Goal: Task Accomplishment & Management: Use online tool/utility

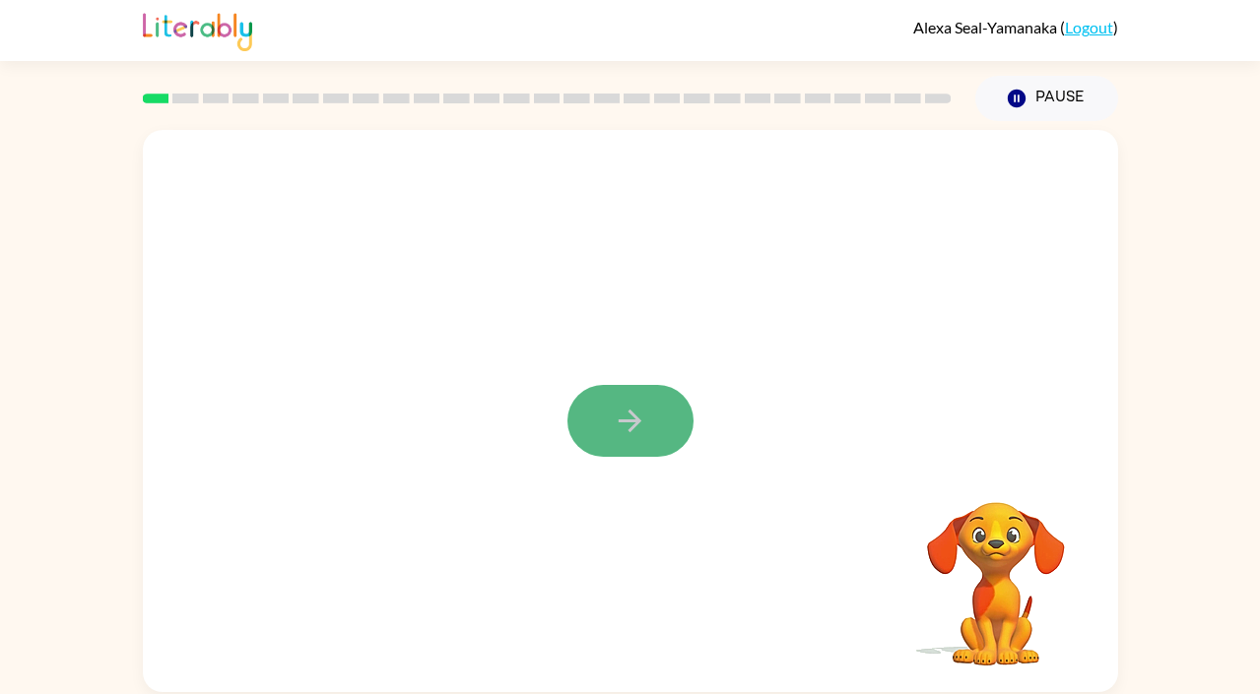
click at [625, 434] on icon "button" at bounding box center [630, 421] width 34 height 34
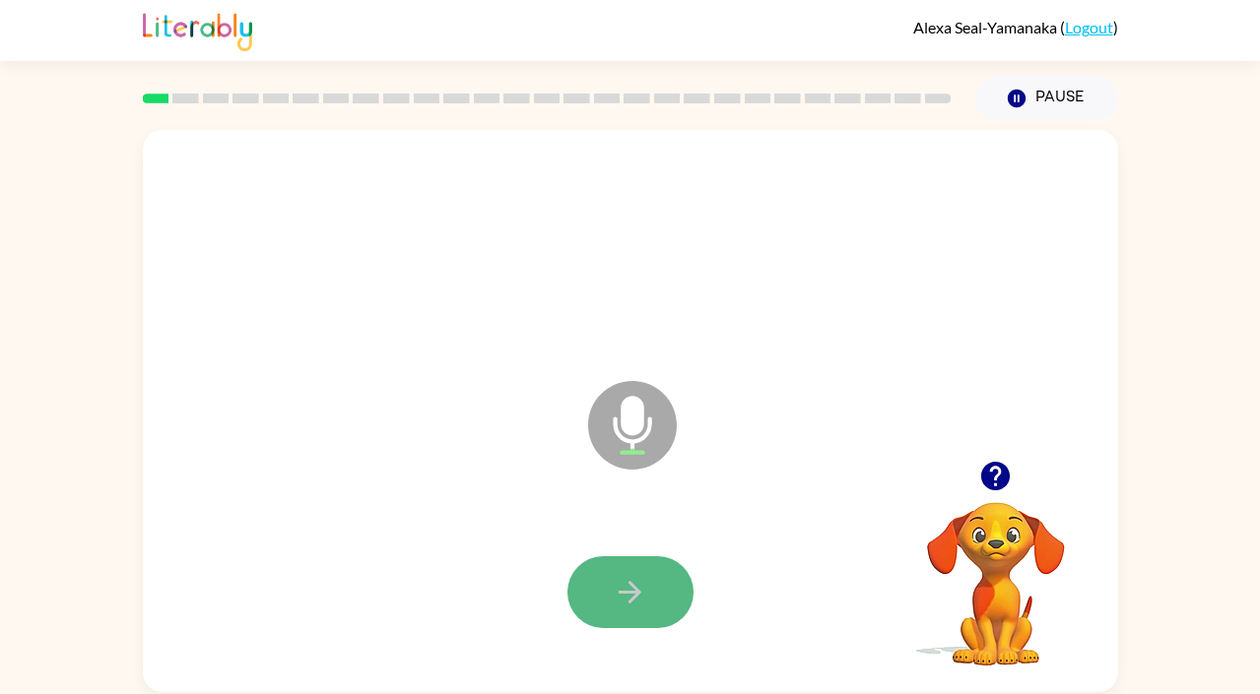
click at [637, 578] on icon "button" at bounding box center [630, 592] width 34 height 34
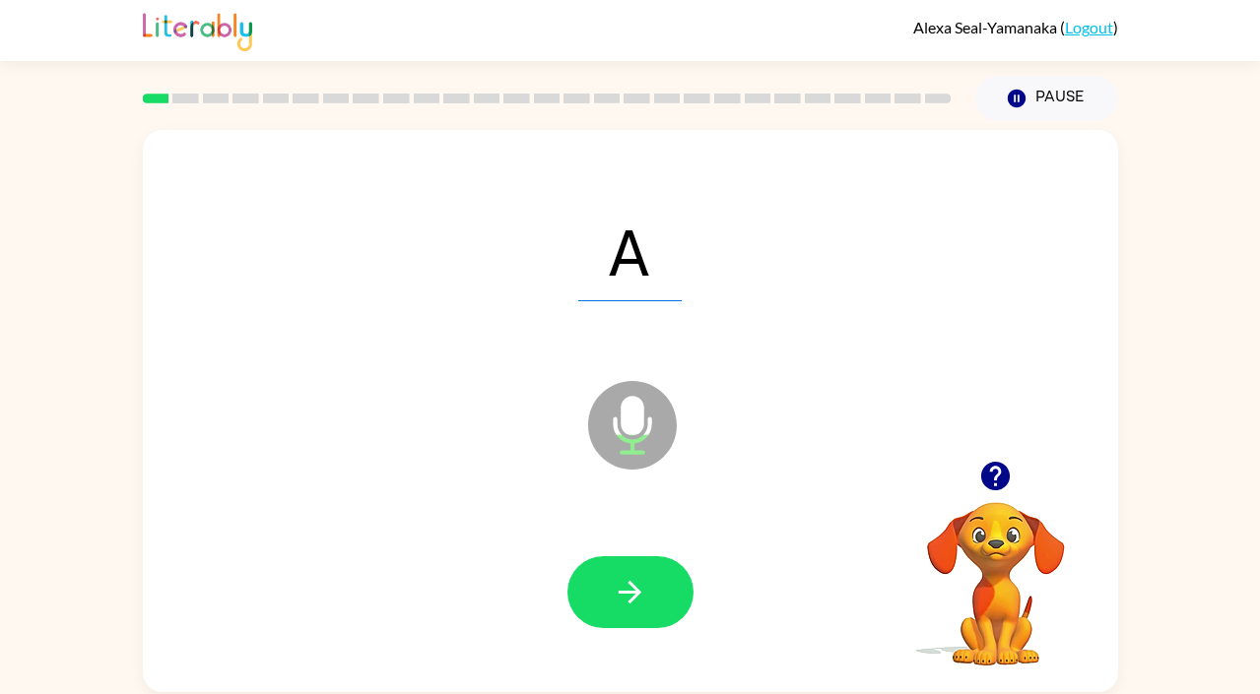
click at [637, 578] on icon "button" at bounding box center [630, 592] width 34 height 34
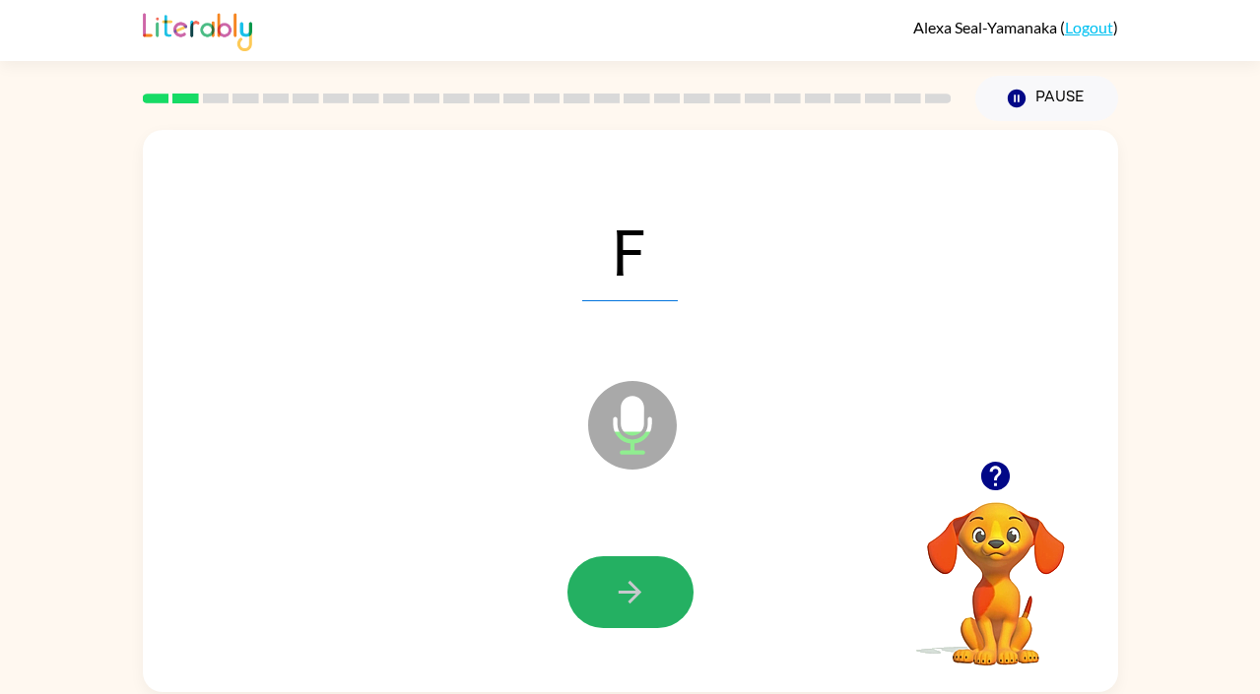
click at [637, 578] on icon "button" at bounding box center [630, 592] width 34 height 34
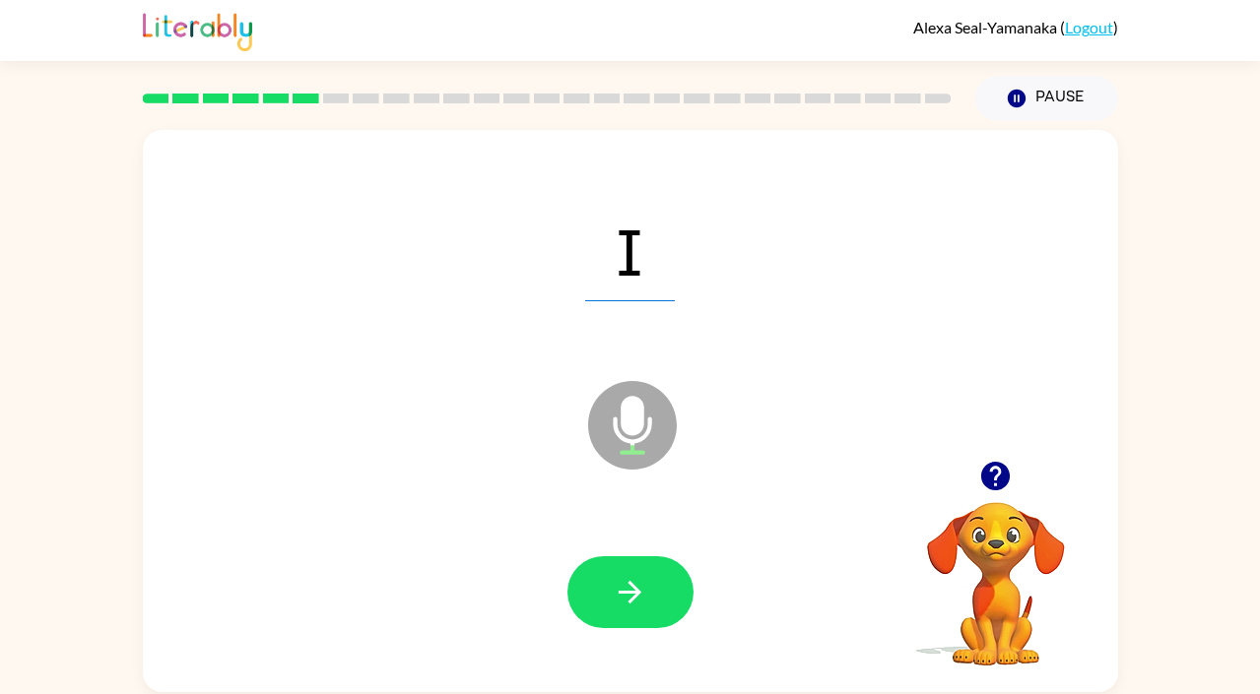
click at [637, 578] on icon "button" at bounding box center [630, 592] width 34 height 34
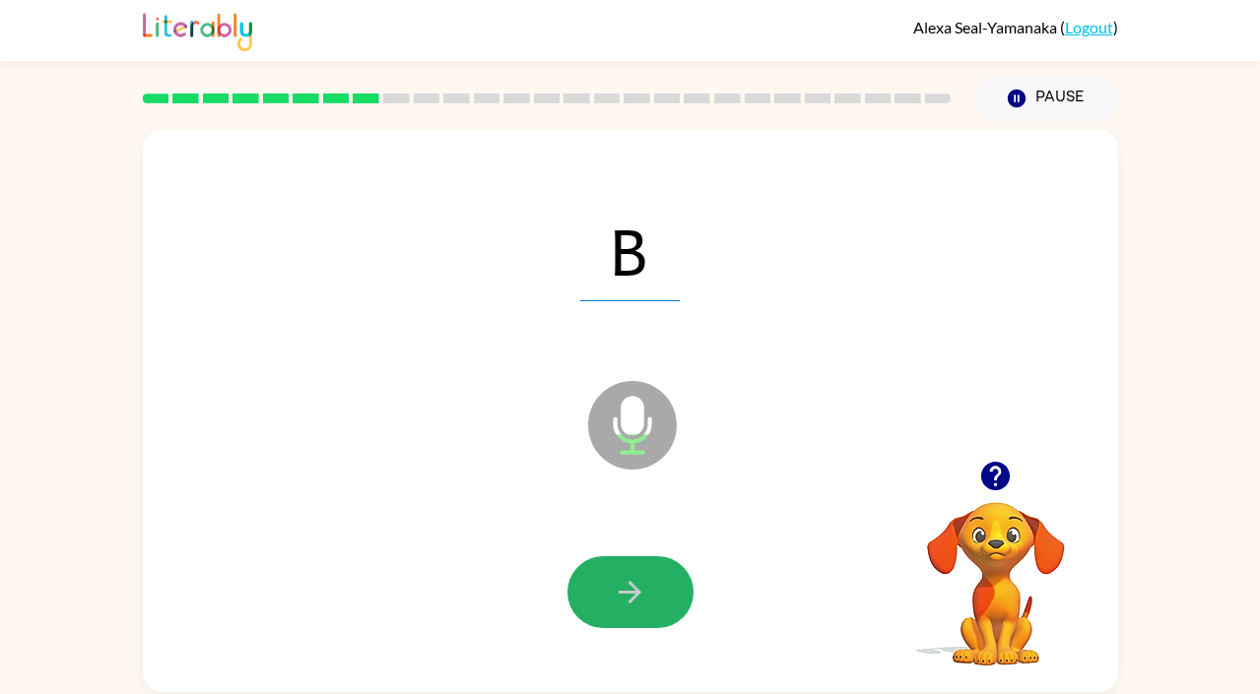
click at [637, 578] on icon "button" at bounding box center [630, 592] width 34 height 34
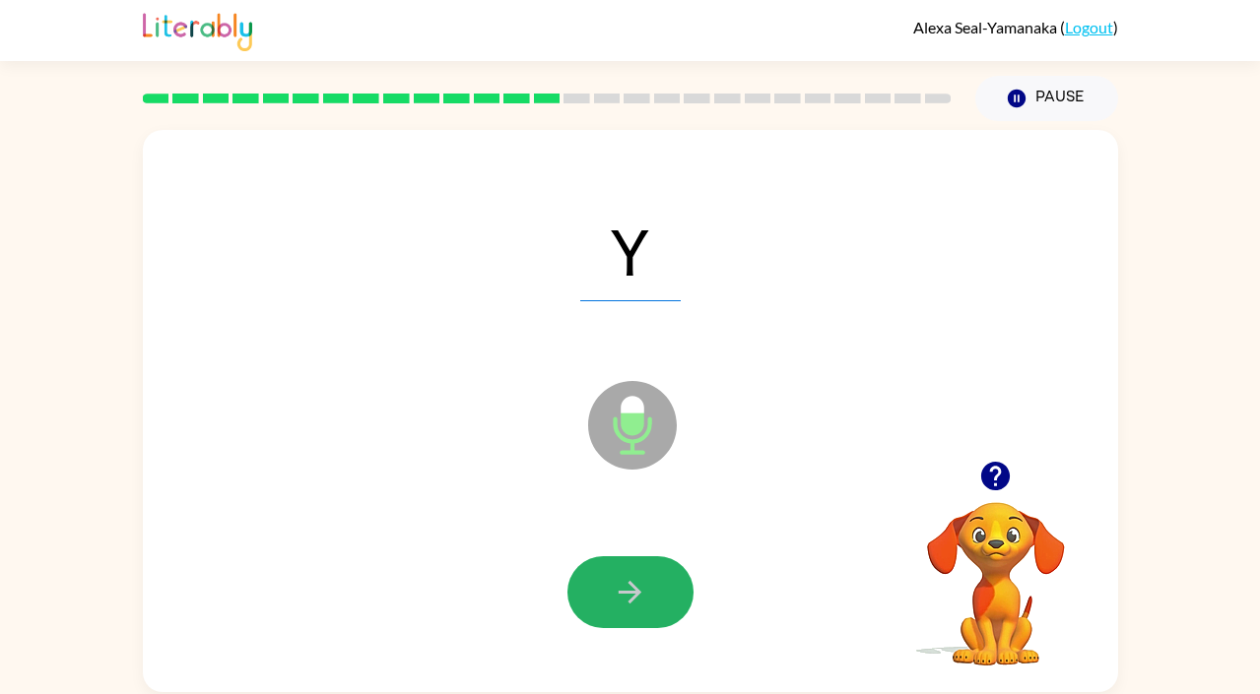
click at [637, 578] on icon "button" at bounding box center [630, 592] width 34 height 34
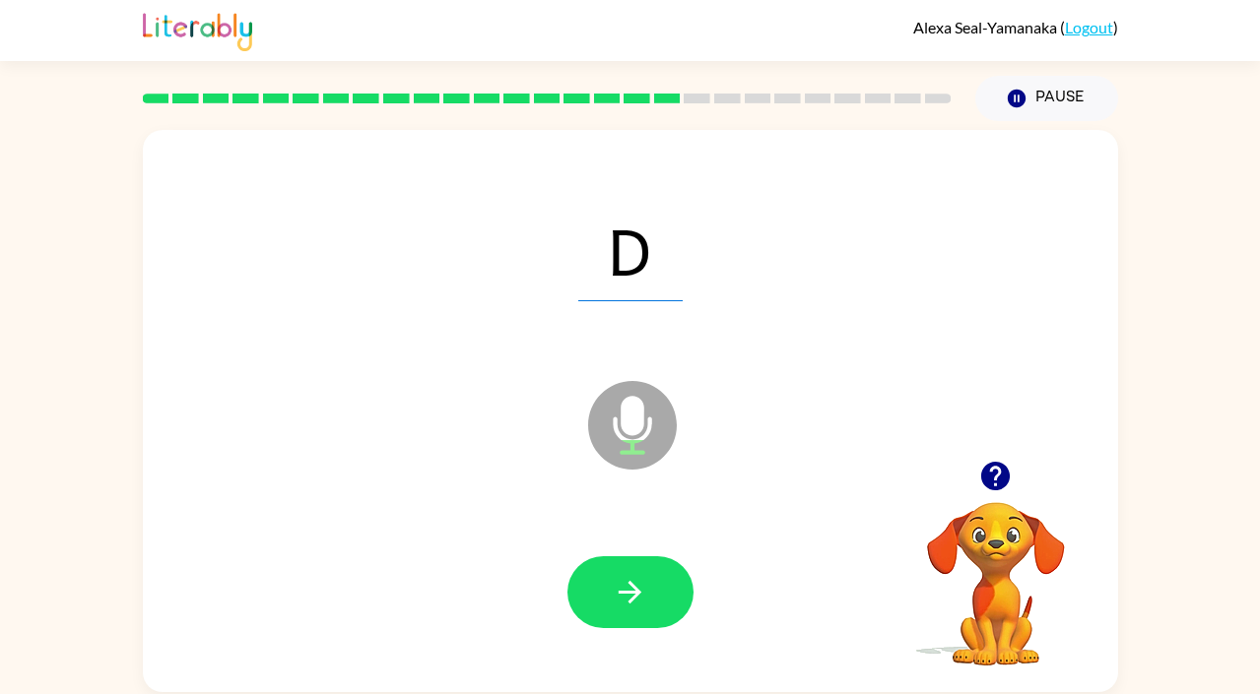
click at [637, 578] on icon "button" at bounding box center [630, 592] width 34 height 34
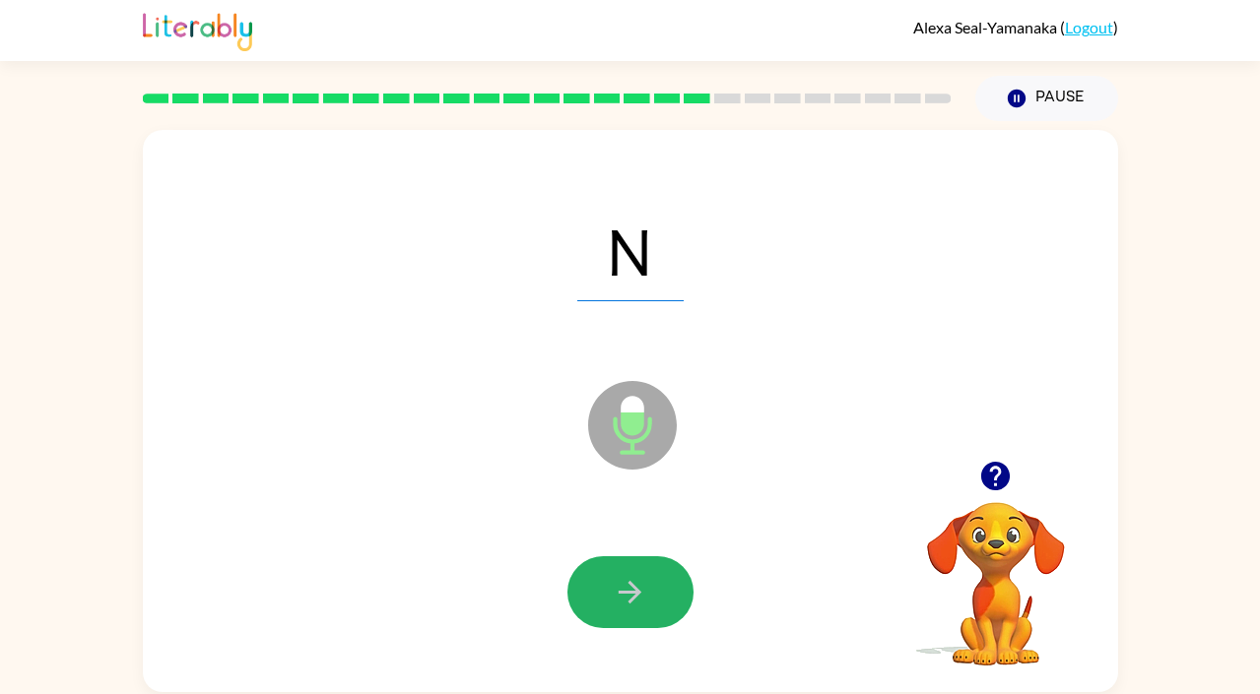
click at [637, 578] on icon "button" at bounding box center [630, 592] width 34 height 34
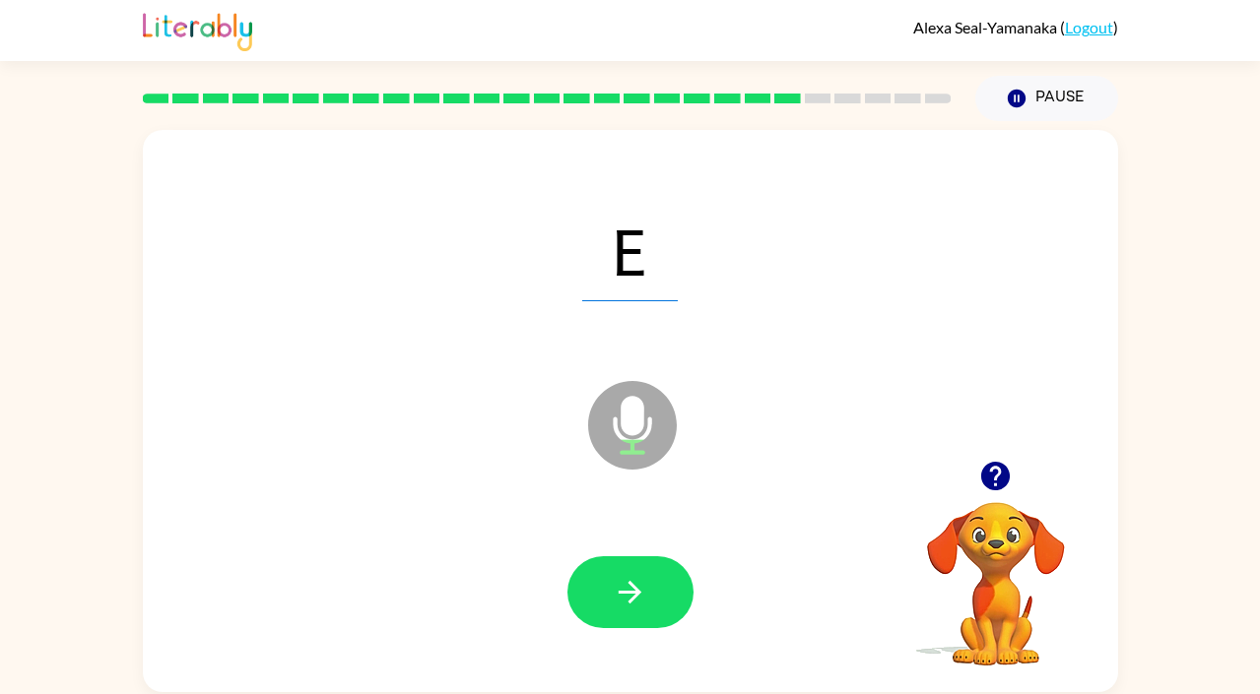
click at [637, 578] on icon "button" at bounding box center [630, 592] width 34 height 34
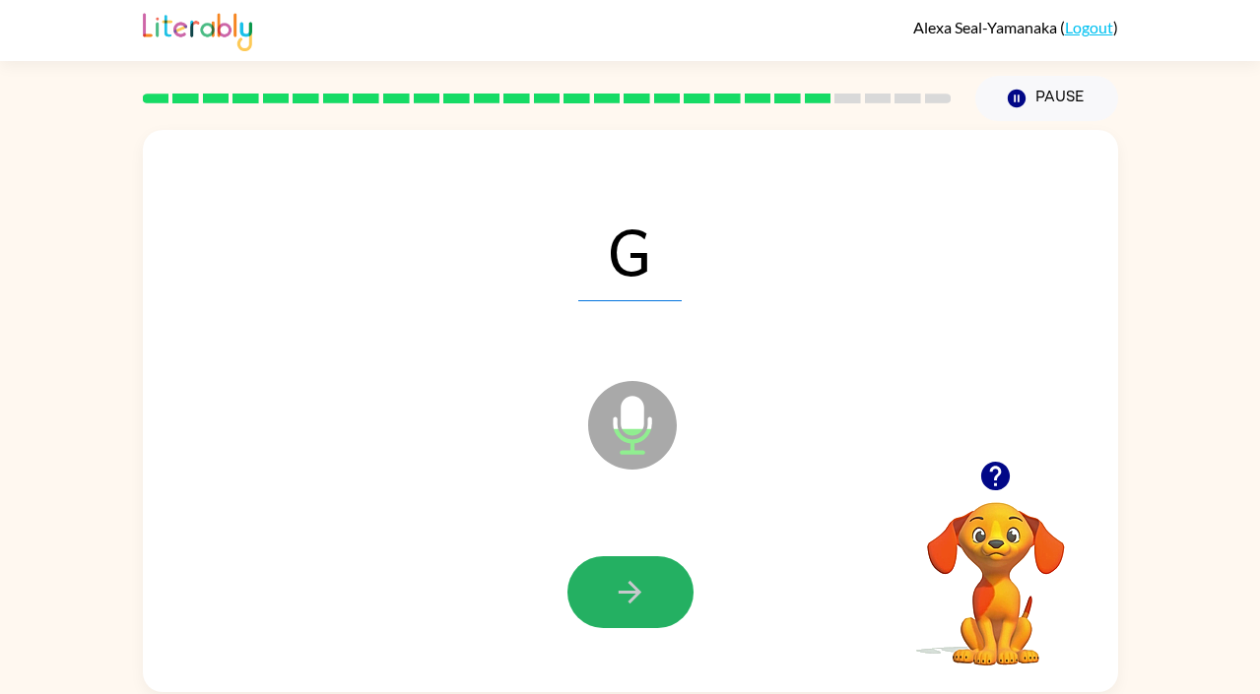
click at [637, 578] on icon "button" at bounding box center [630, 592] width 34 height 34
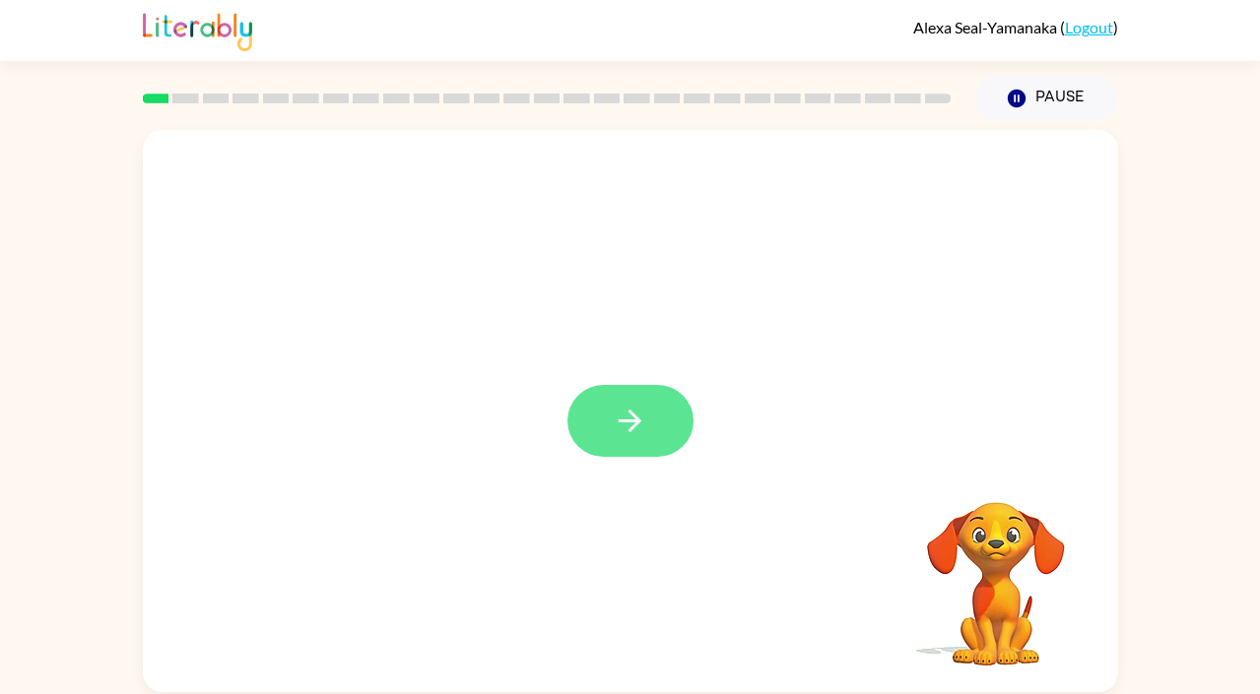
click at [651, 433] on button "button" at bounding box center [630, 421] width 126 height 72
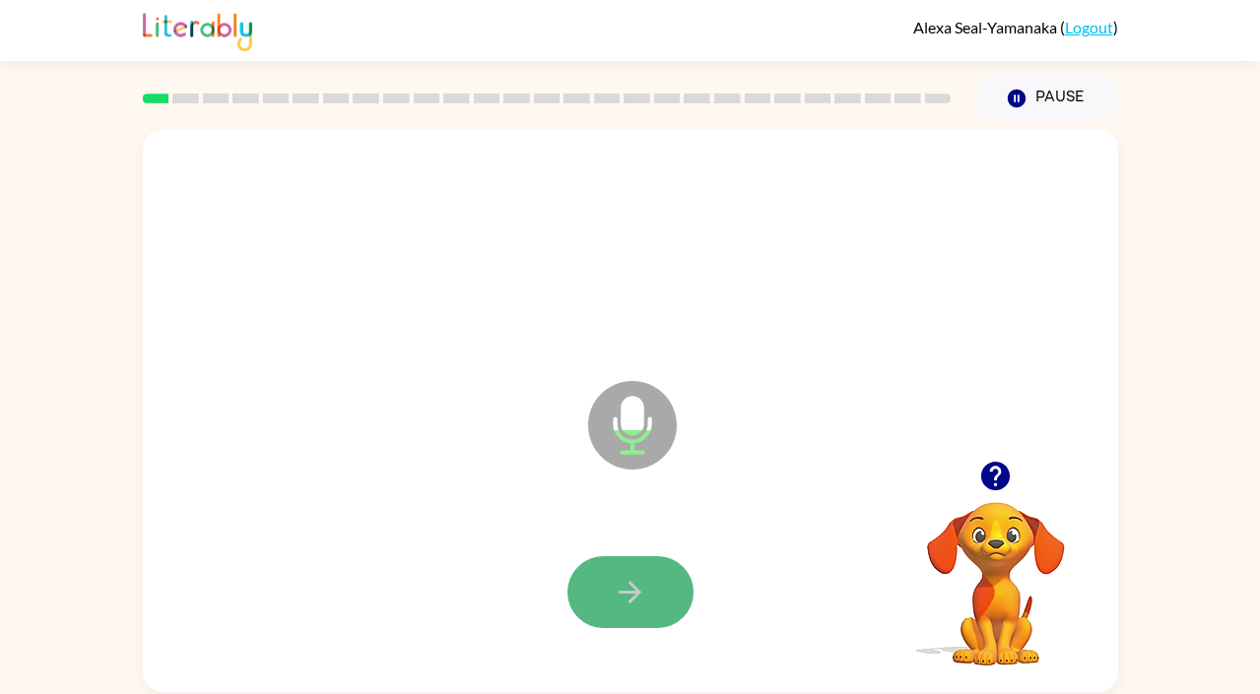
click at [633, 578] on icon "button" at bounding box center [630, 592] width 34 height 34
click at [630, 581] on icon "button" at bounding box center [630, 592] width 34 height 34
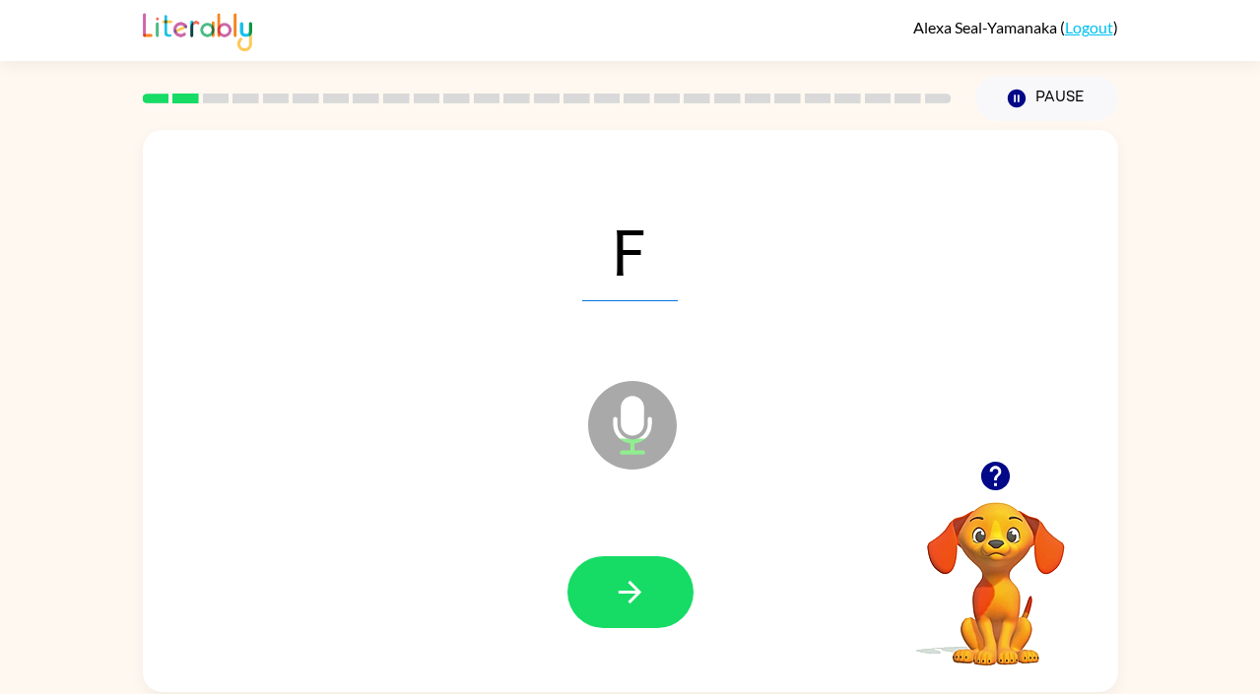
click at [630, 581] on icon "button" at bounding box center [630, 592] width 34 height 34
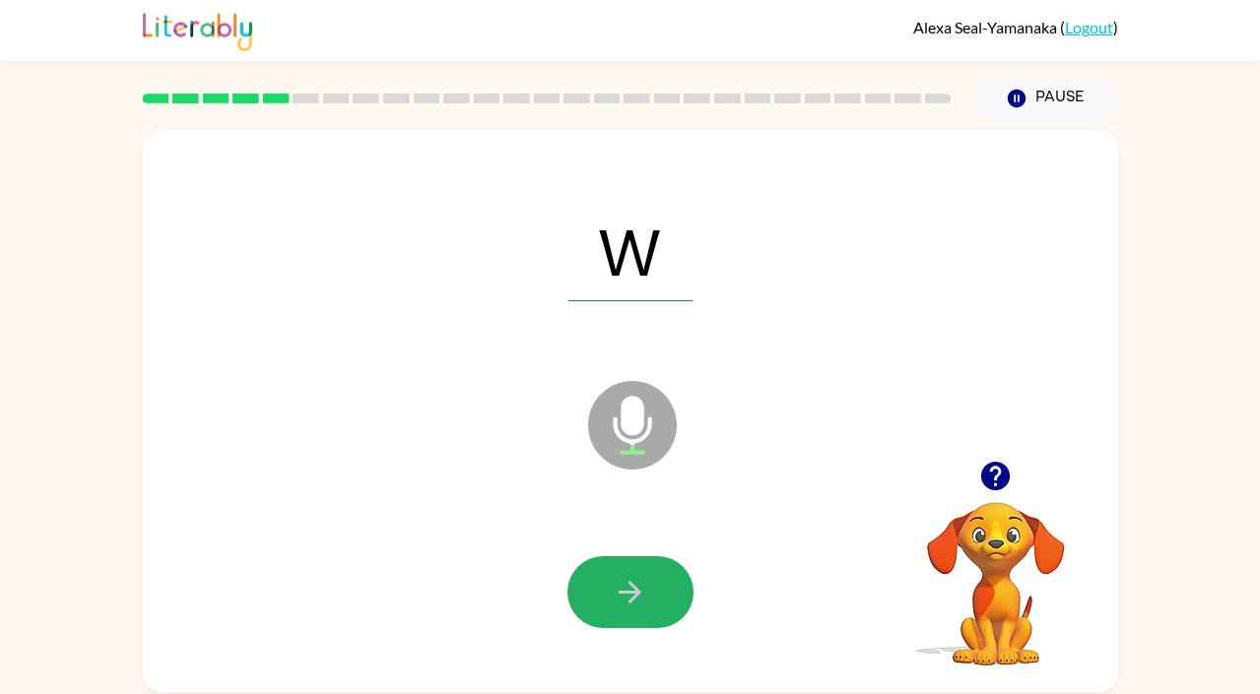
click at [630, 581] on icon "button" at bounding box center [630, 592] width 34 height 34
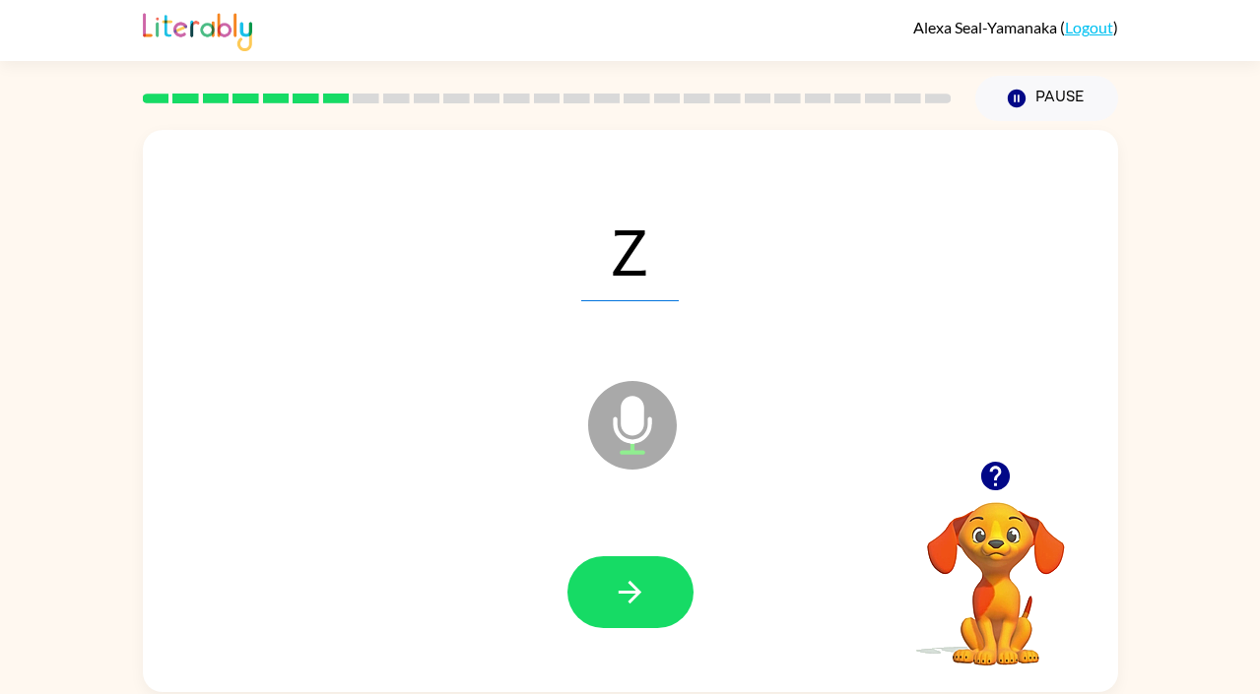
click at [729, 587] on div at bounding box center [631, 593] width 936 height 162
click at [618, 596] on icon "button" at bounding box center [630, 592] width 34 height 34
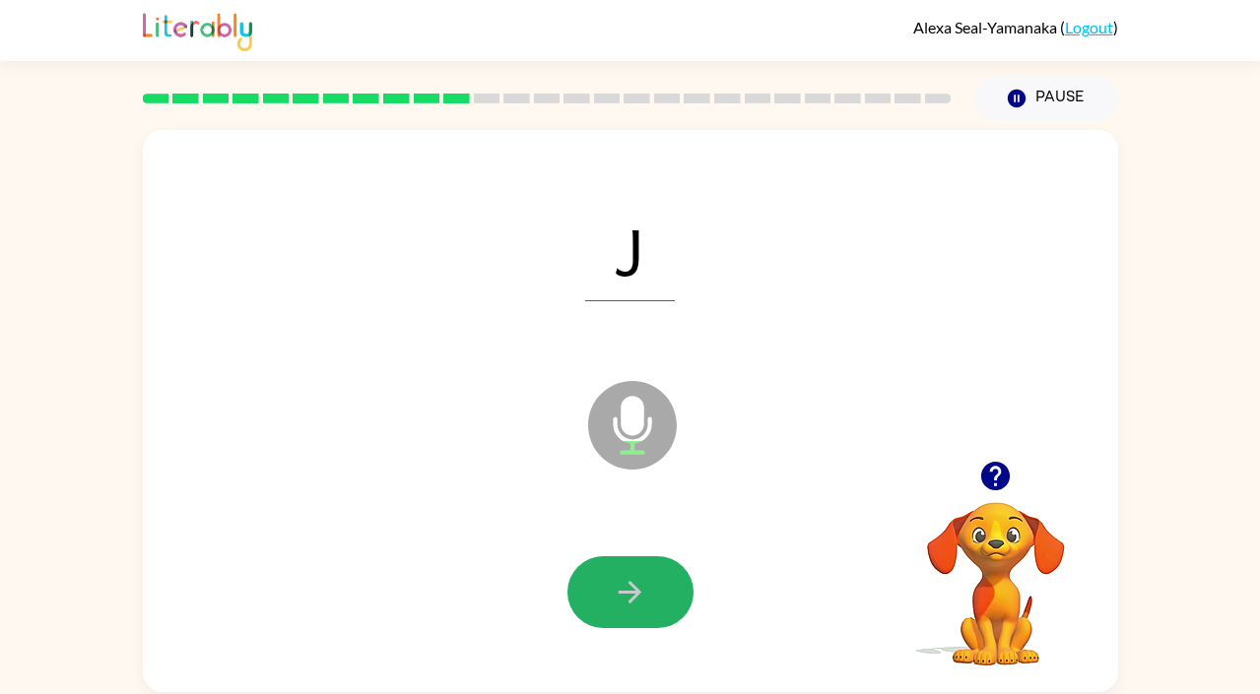
click at [618, 596] on icon "button" at bounding box center [630, 592] width 34 height 34
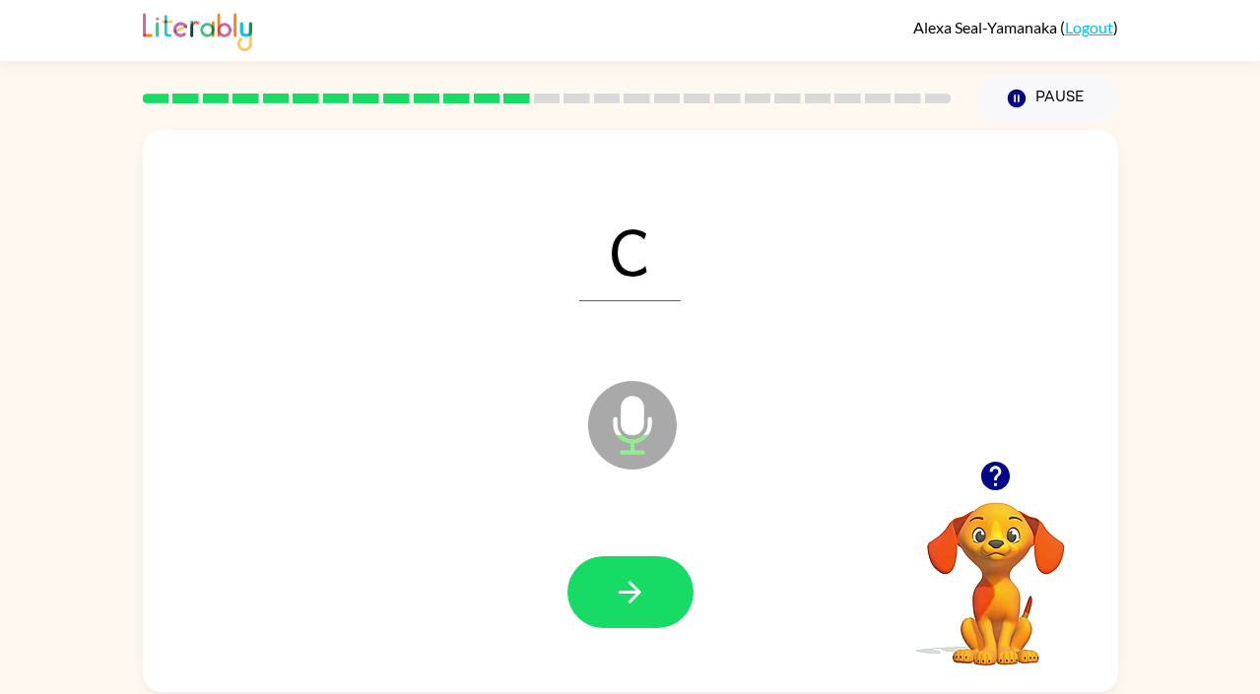
click at [618, 596] on icon "button" at bounding box center [630, 592] width 34 height 34
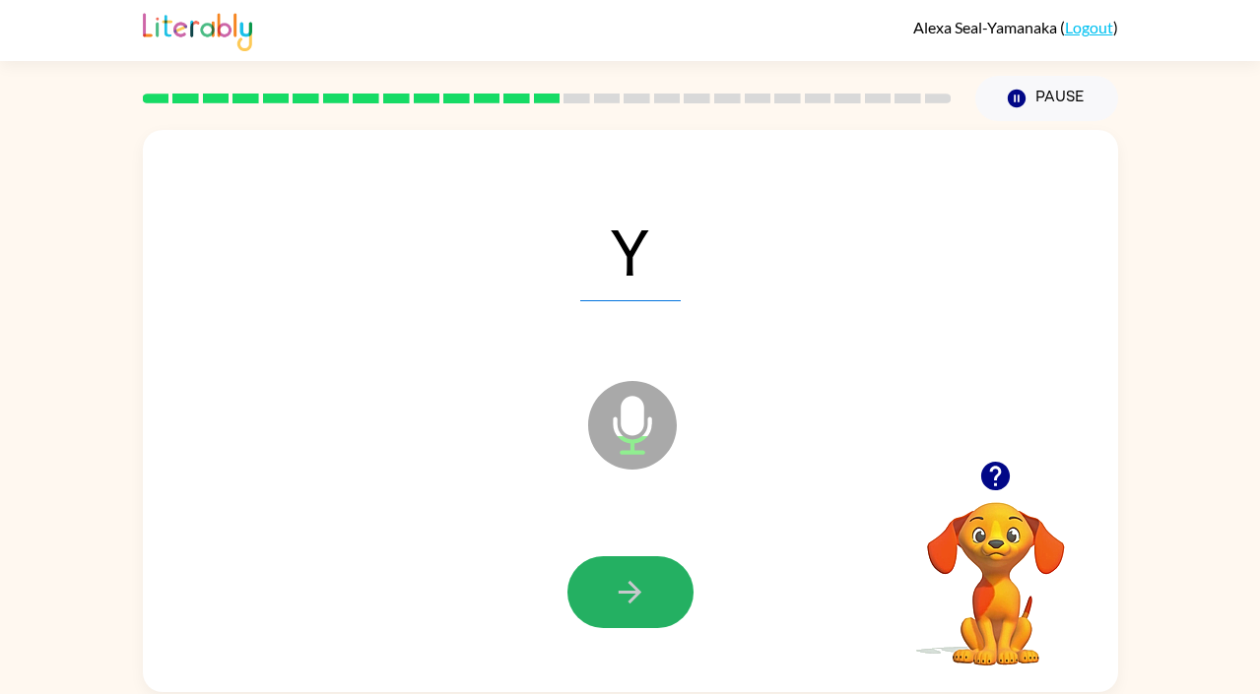
click at [618, 596] on icon "button" at bounding box center [630, 592] width 34 height 34
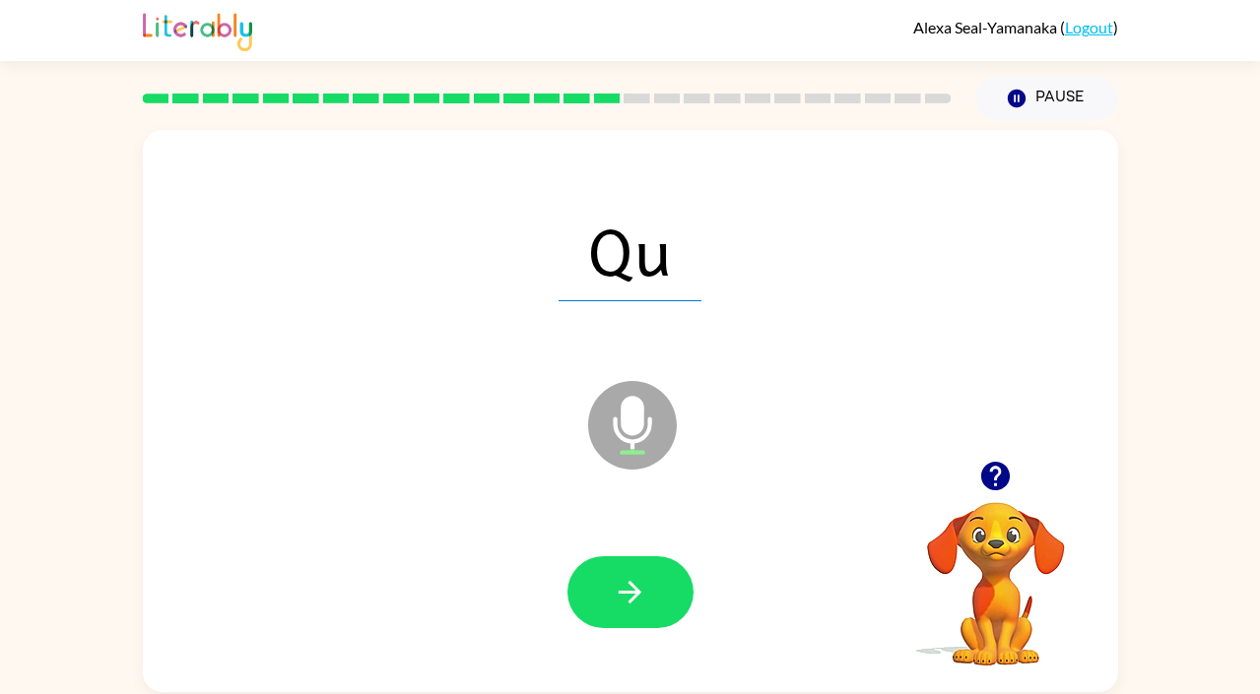
click at [618, 596] on icon "button" at bounding box center [630, 592] width 34 height 34
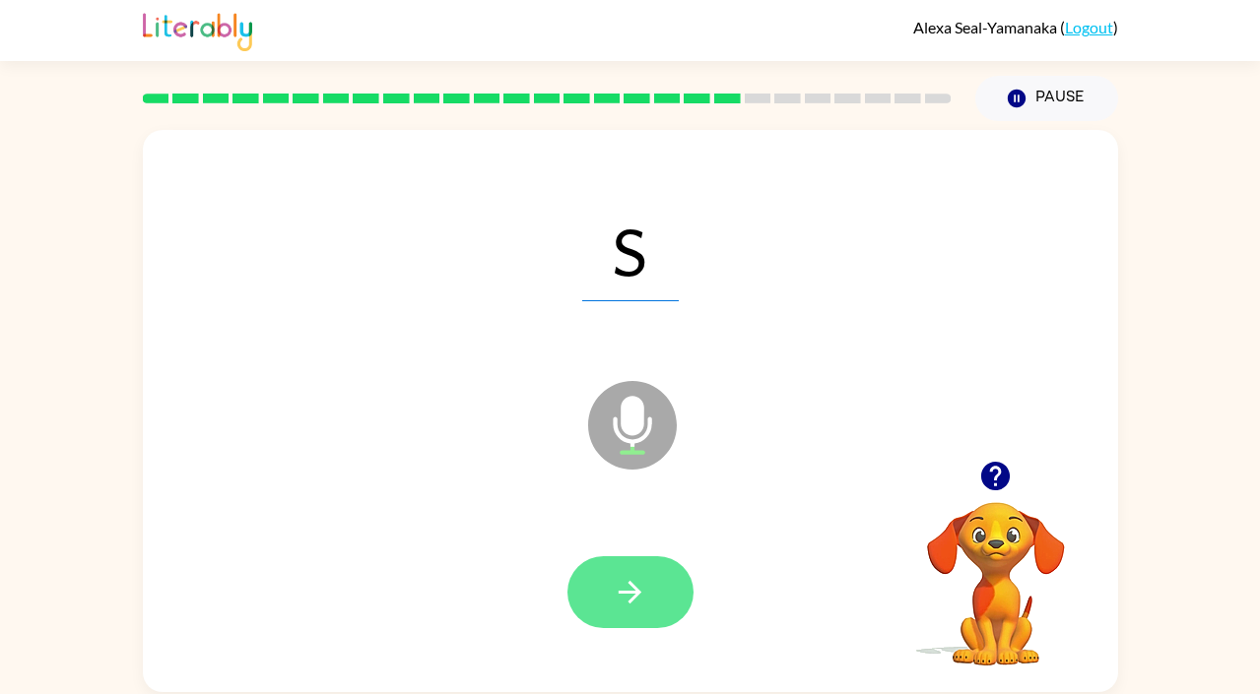
click at [613, 593] on icon "button" at bounding box center [630, 592] width 34 height 34
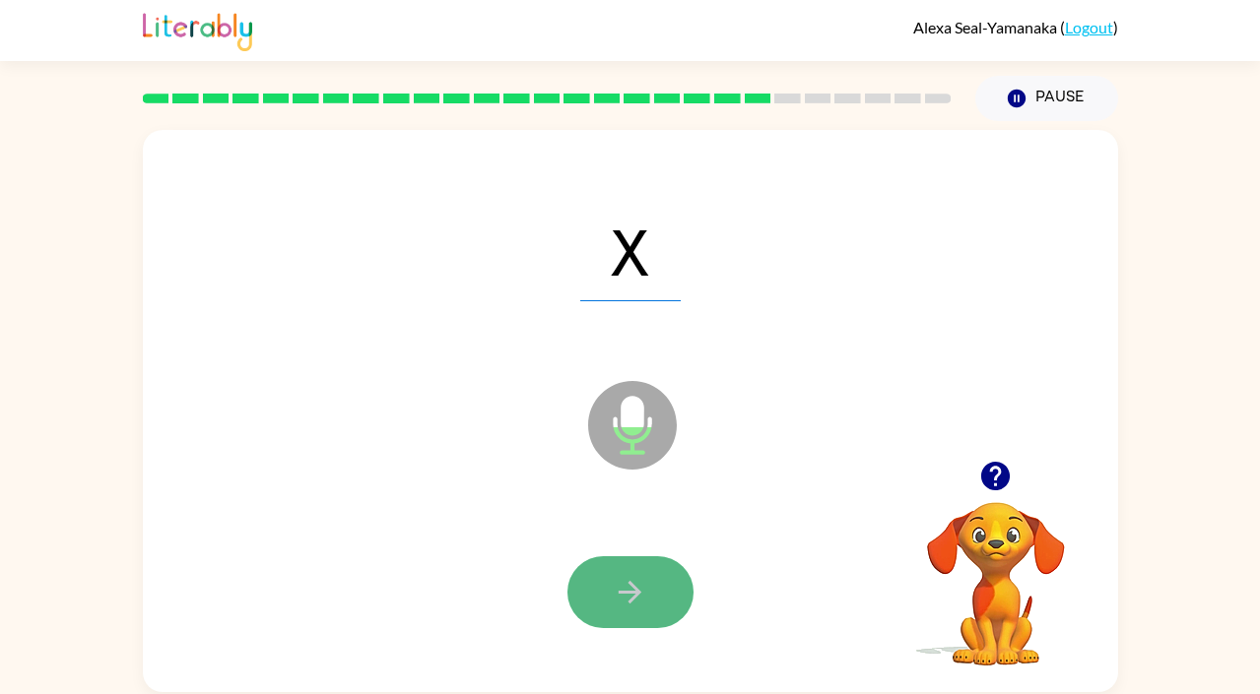
click at [611, 612] on button "button" at bounding box center [630, 592] width 126 height 72
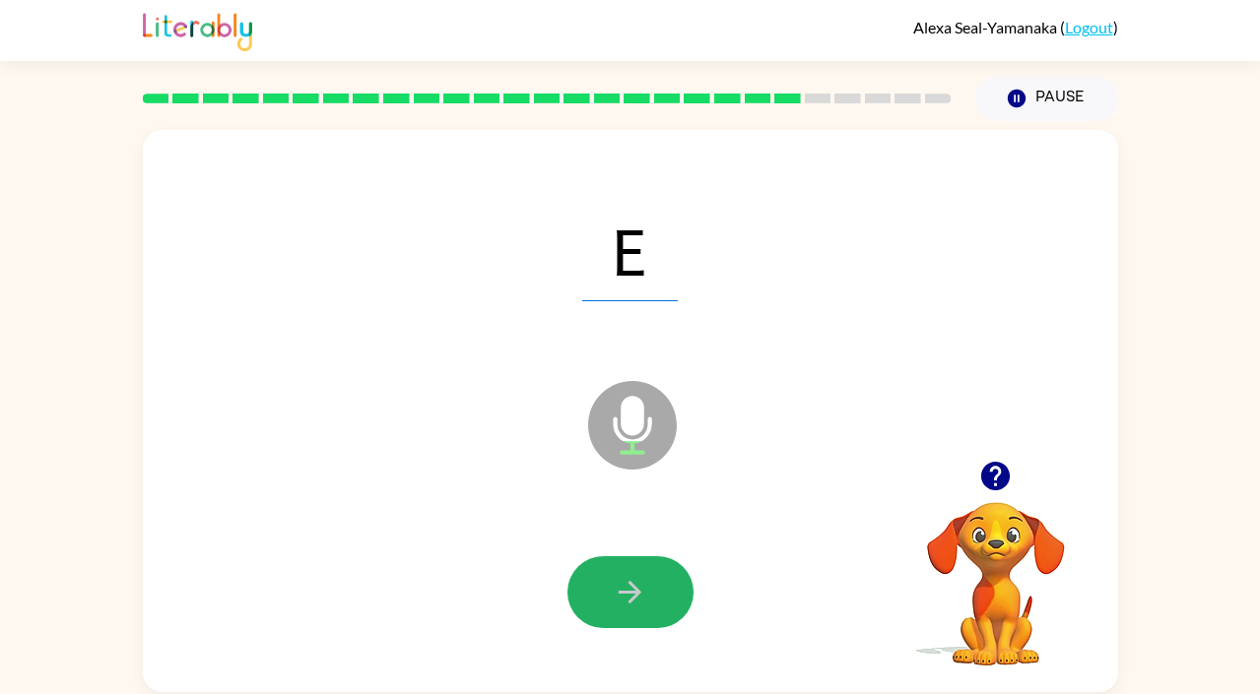
click at [611, 612] on button "button" at bounding box center [630, 592] width 126 height 72
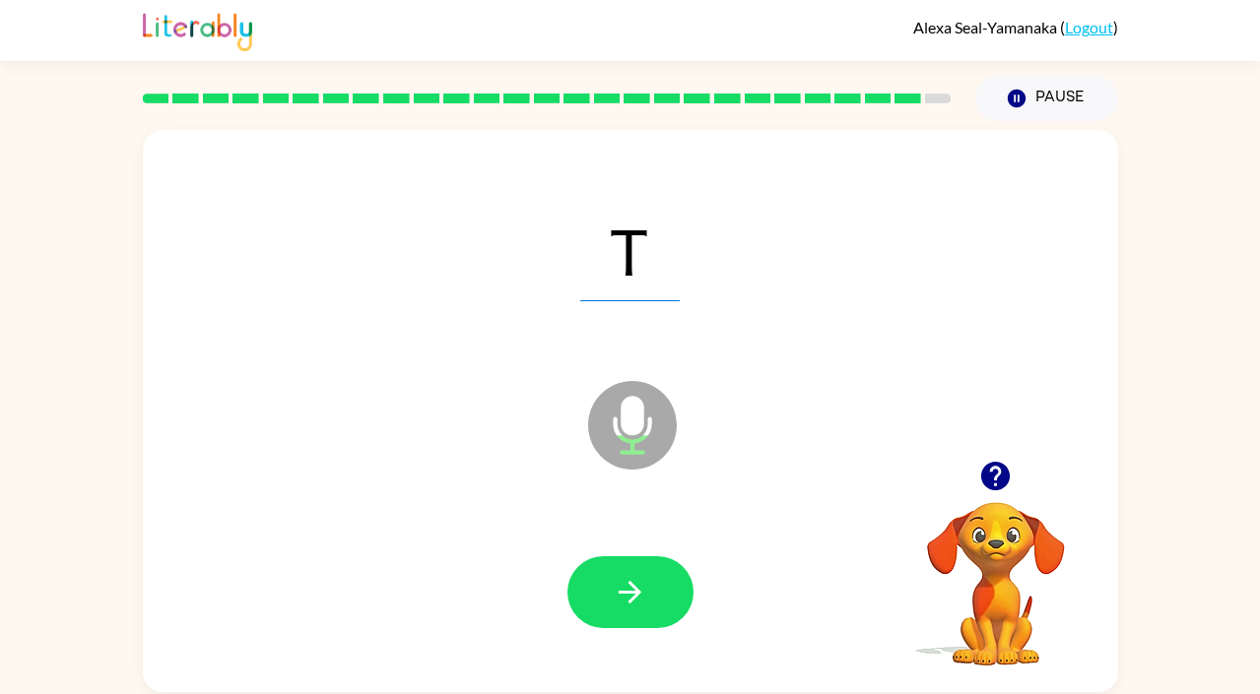
click at [611, 612] on button "button" at bounding box center [630, 592] width 126 height 72
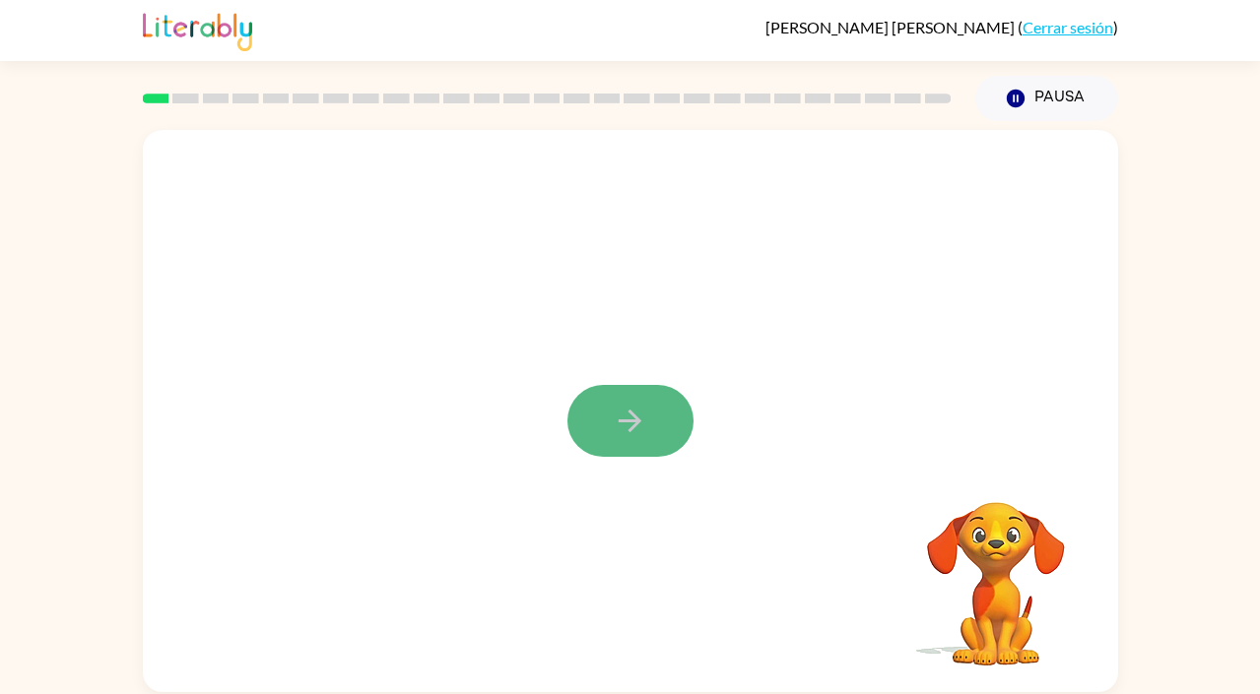
click at [632, 425] on icon "button" at bounding box center [630, 421] width 34 height 34
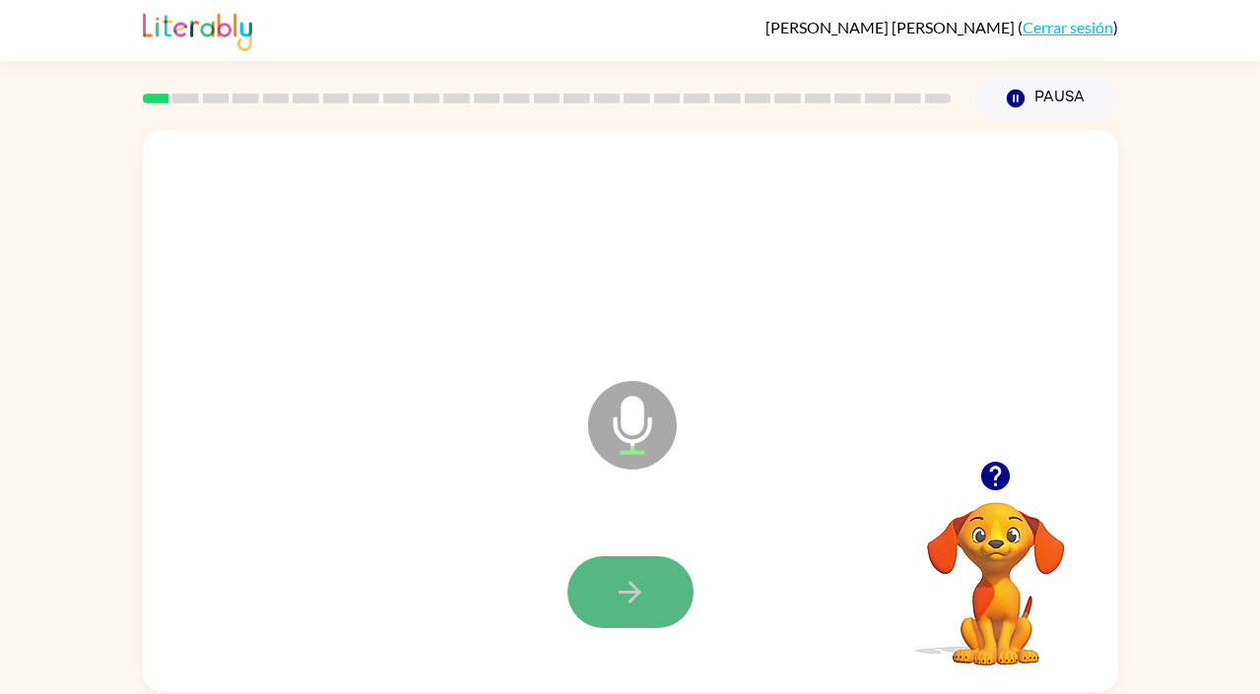
click at [670, 579] on button "button" at bounding box center [630, 592] width 126 height 72
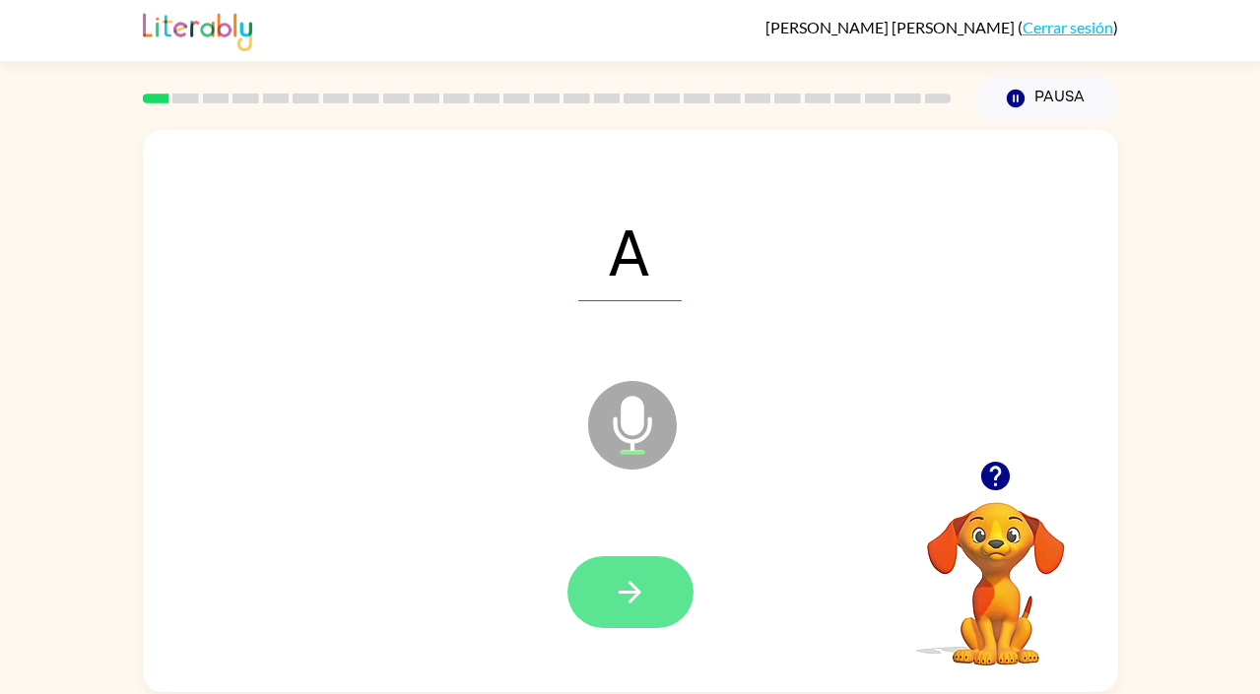
click at [634, 590] on icon "button" at bounding box center [630, 592] width 34 height 34
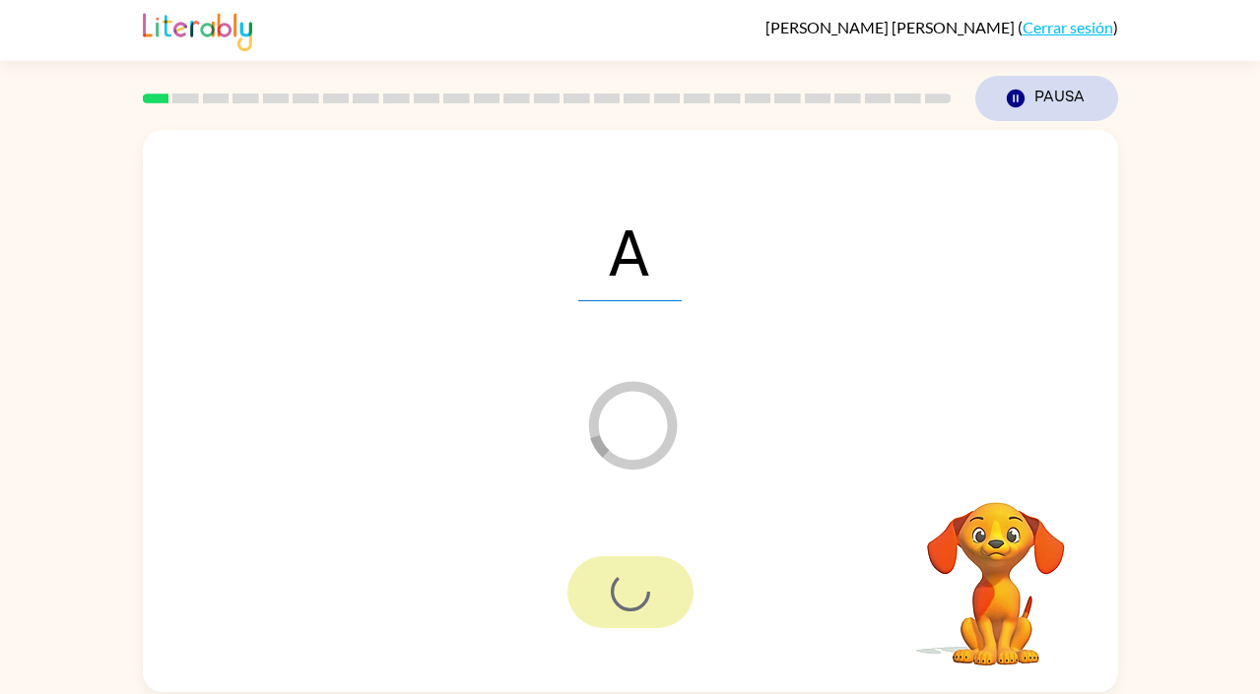
click at [1024, 103] on icon "Pausa" at bounding box center [1016, 99] width 22 height 22
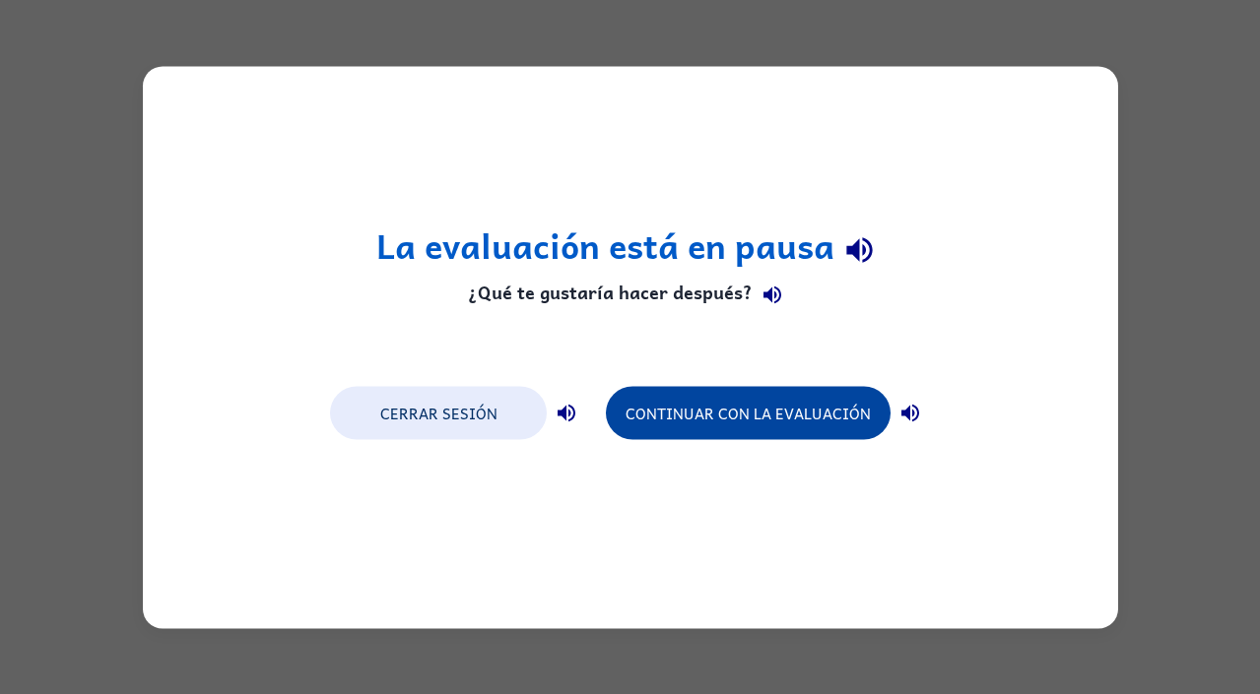
click at [793, 428] on button "Continuar con la evaluación" at bounding box center [748, 412] width 285 height 53
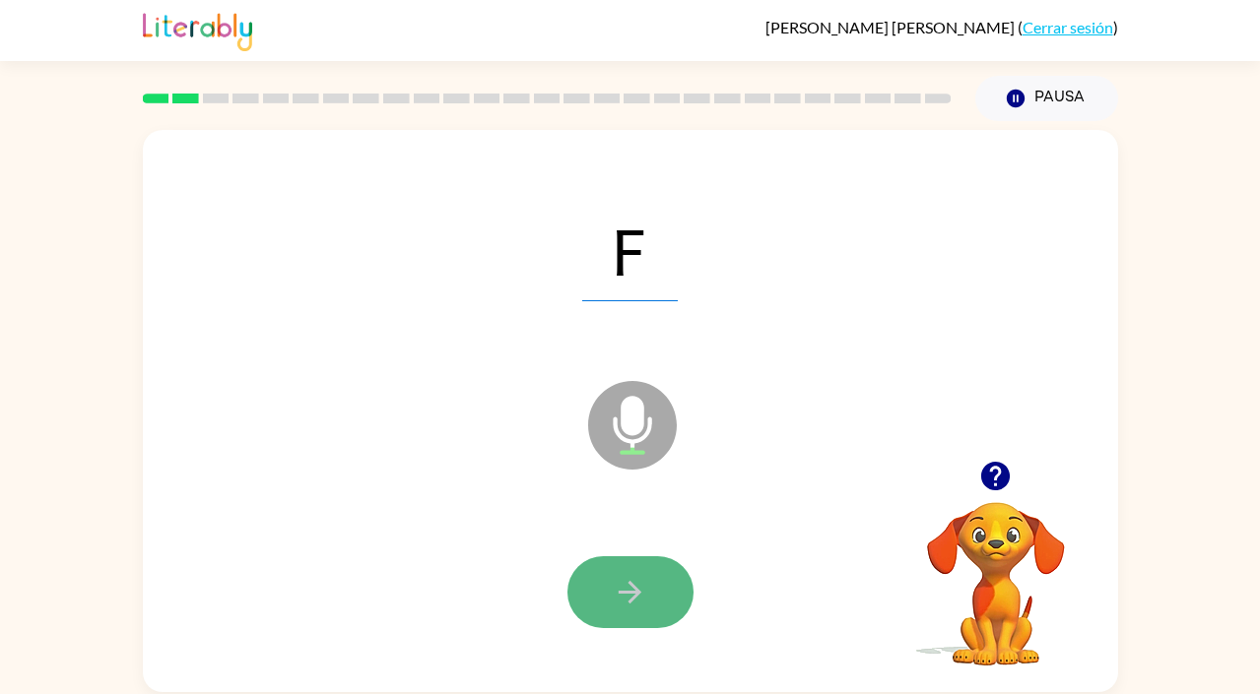
click at [625, 588] on icon "button" at bounding box center [630, 592] width 34 height 34
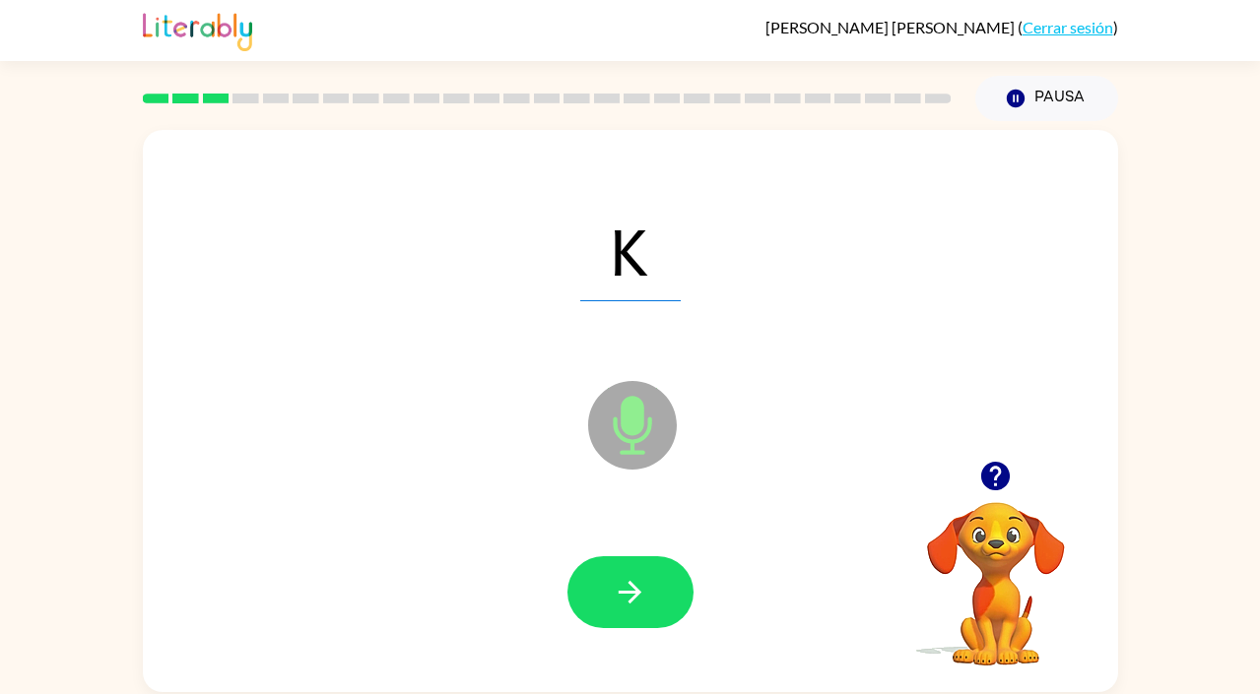
click at [625, 588] on icon "button" at bounding box center [630, 592] width 34 height 34
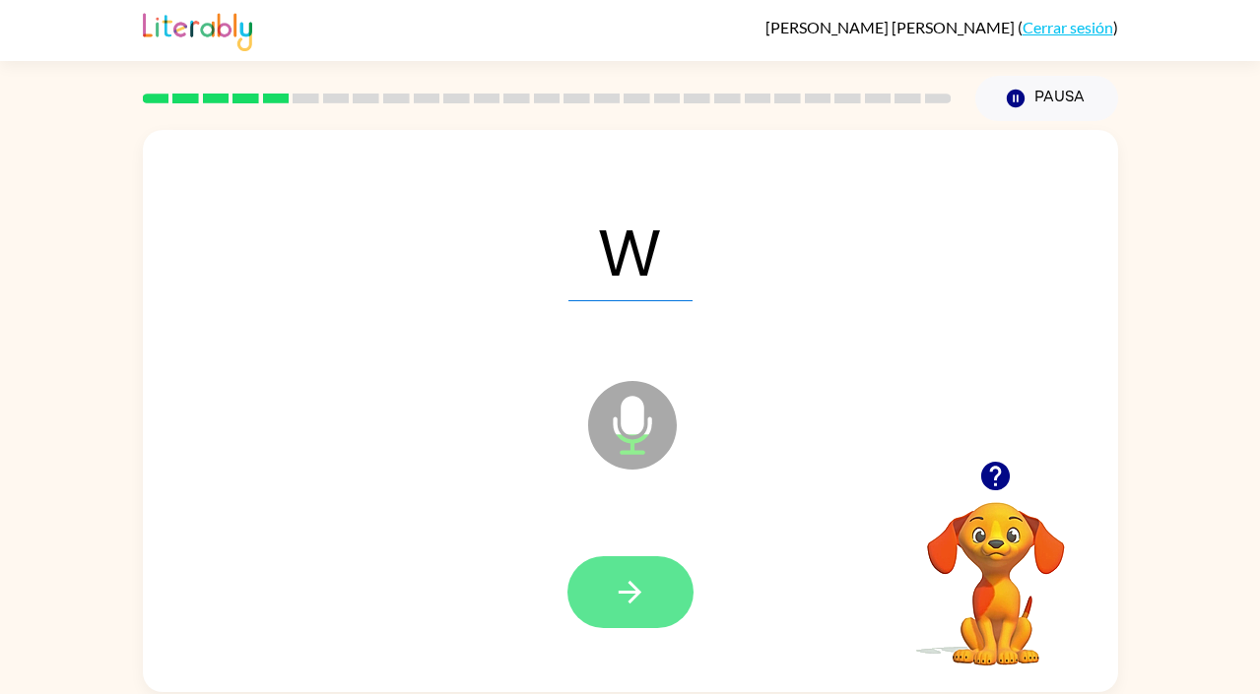
click at [625, 588] on icon "button" at bounding box center [630, 592] width 34 height 34
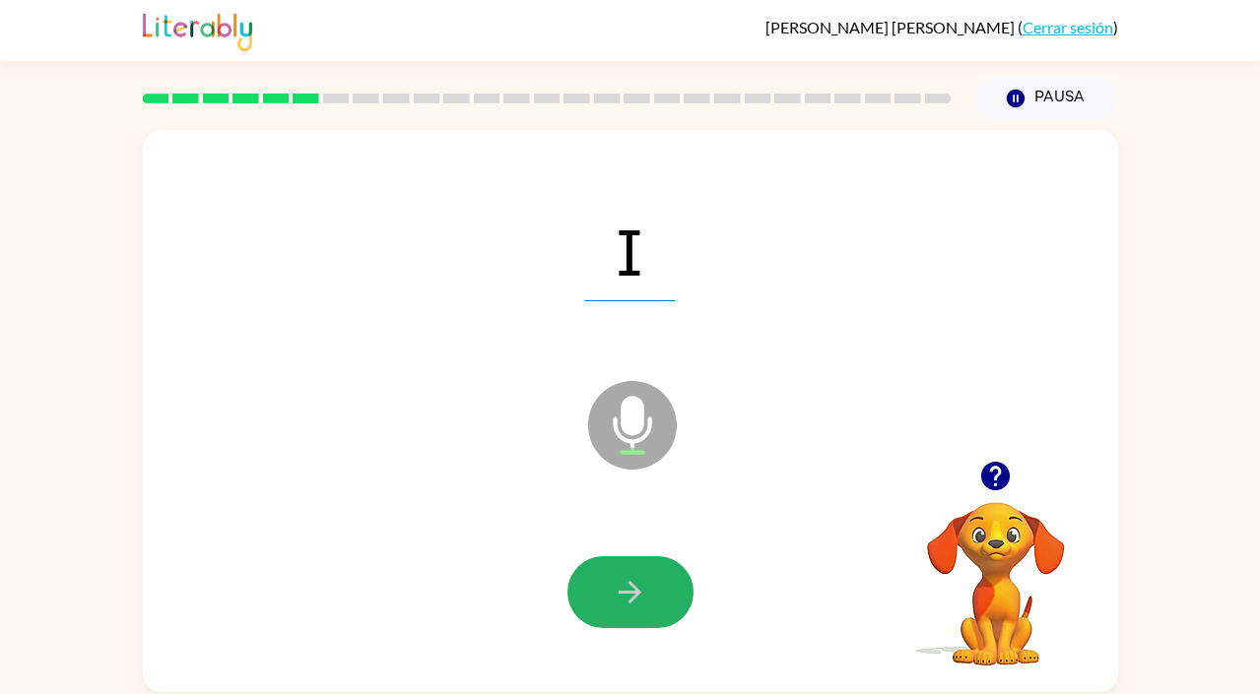
click at [625, 588] on icon "button" at bounding box center [630, 592] width 34 height 34
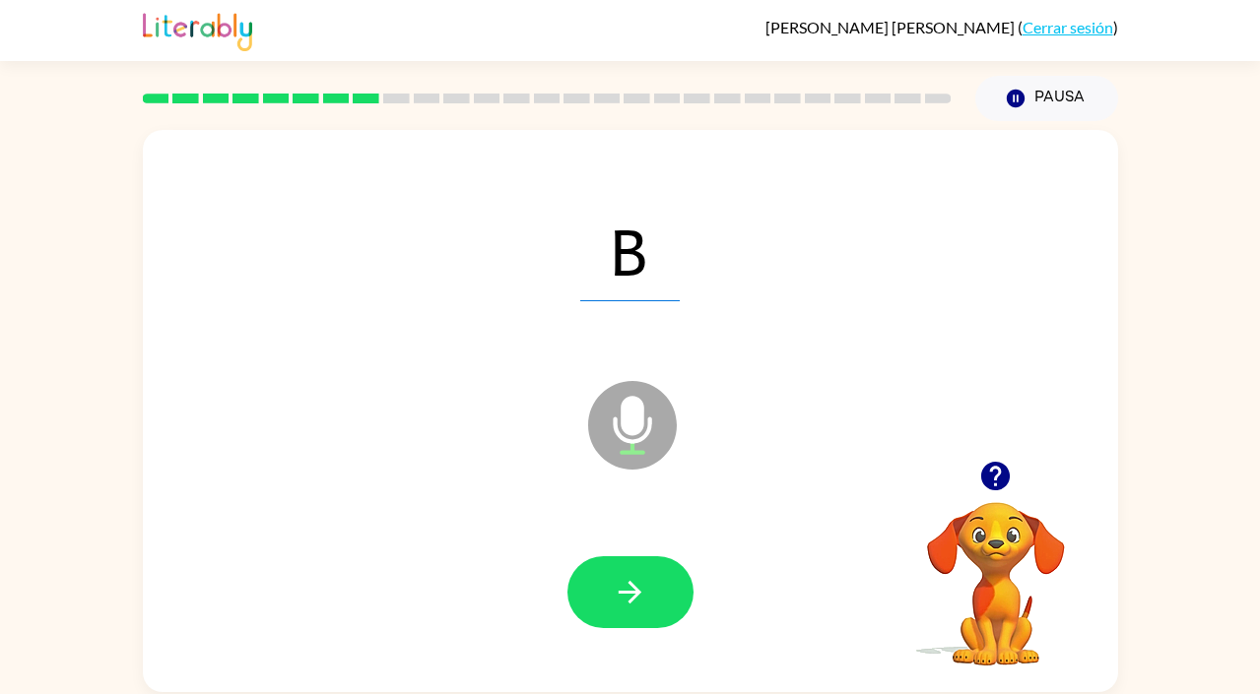
click at [625, 588] on icon "button" at bounding box center [630, 592] width 34 height 34
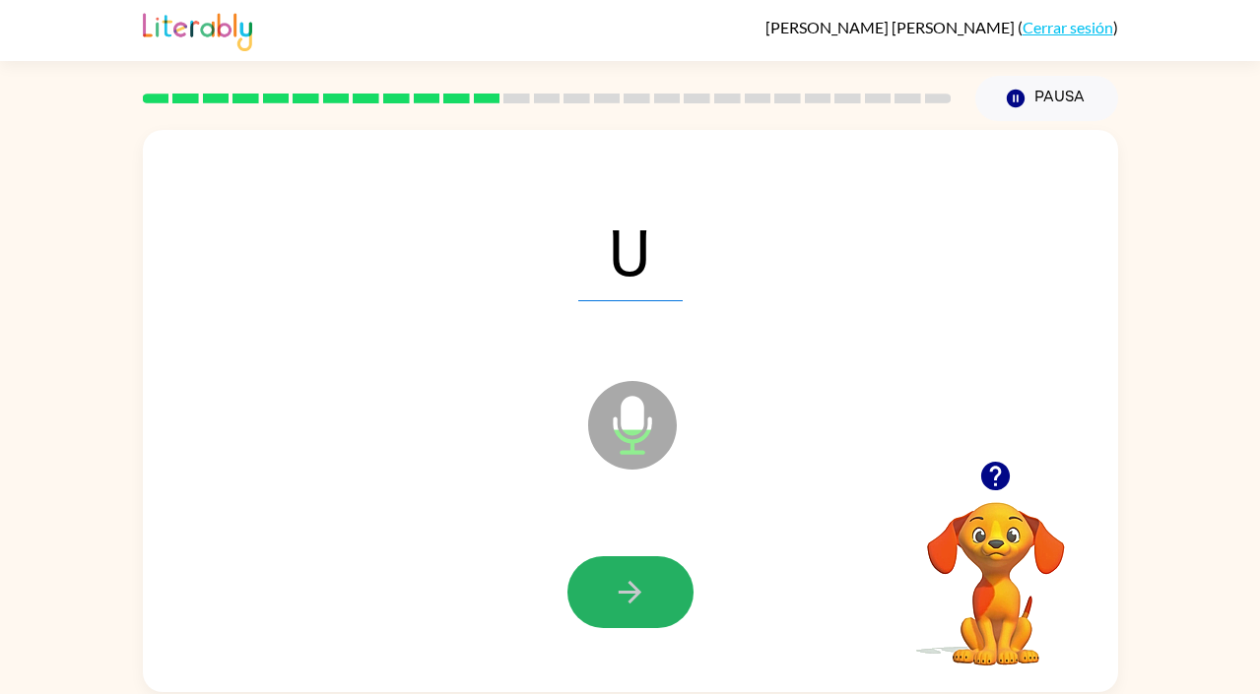
click at [625, 588] on icon "button" at bounding box center [630, 592] width 34 height 34
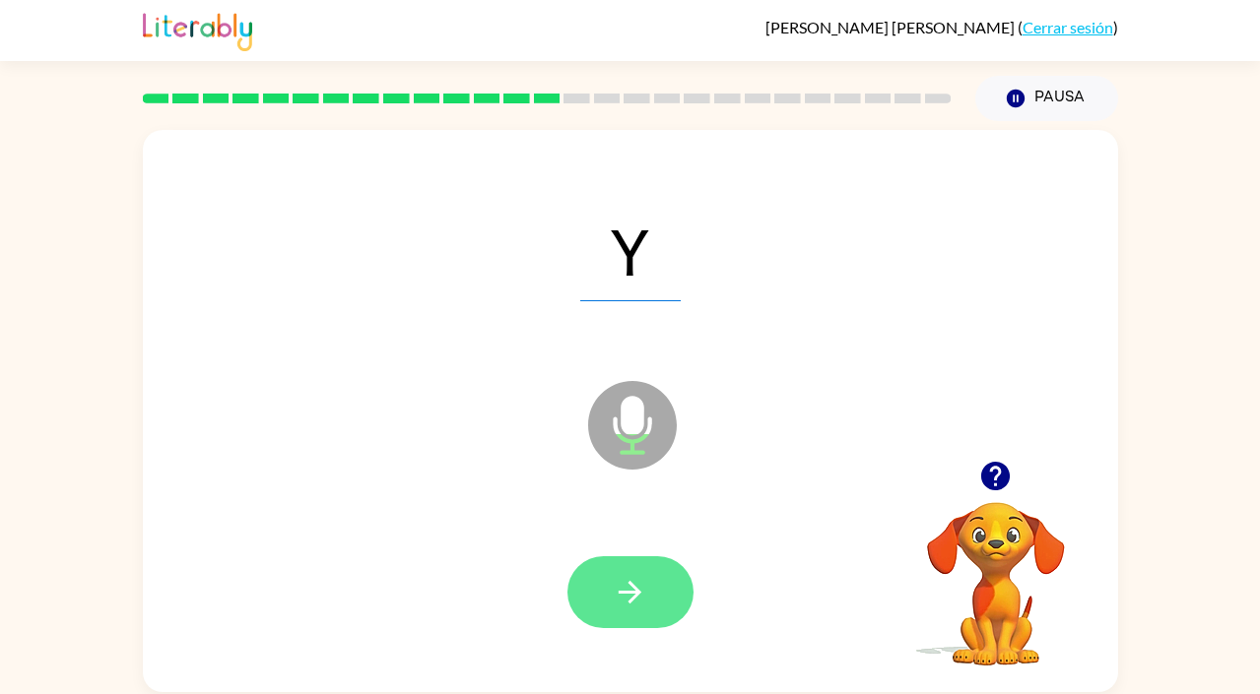
click at [628, 587] on icon "button" at bounding box center [630, 592] width 34 height 34
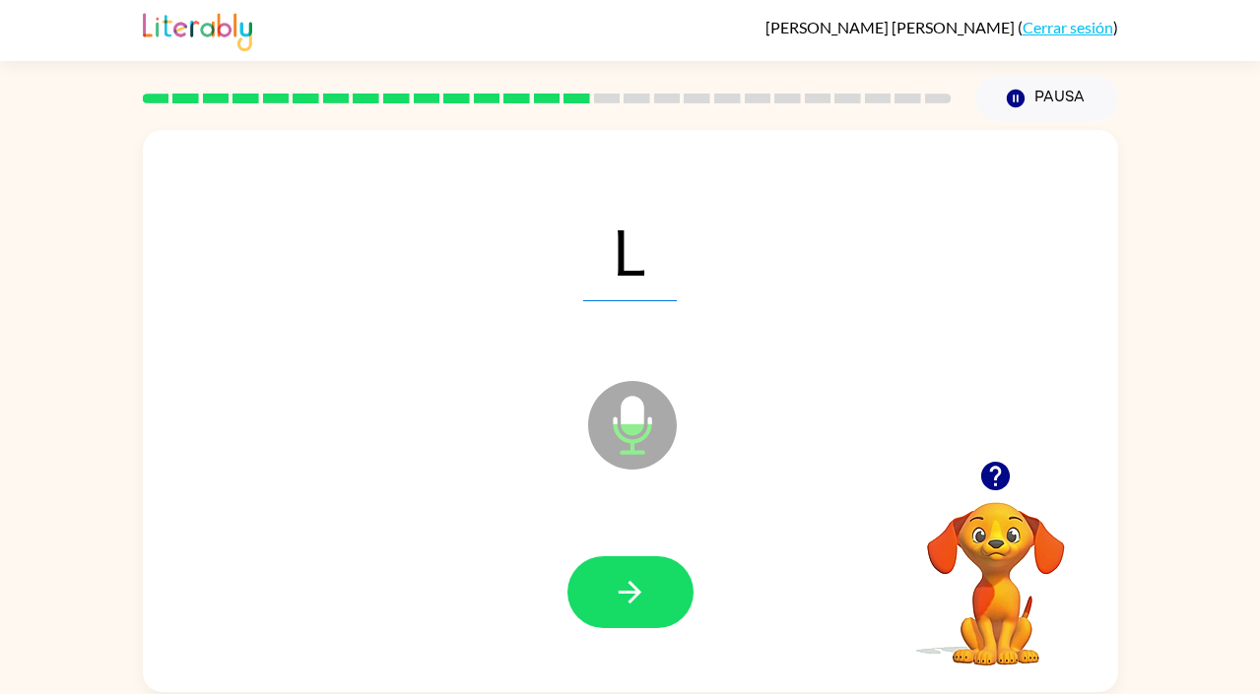
click at [628, 587] on icon "button" at bounding box center [630, 592] width 34 height 34
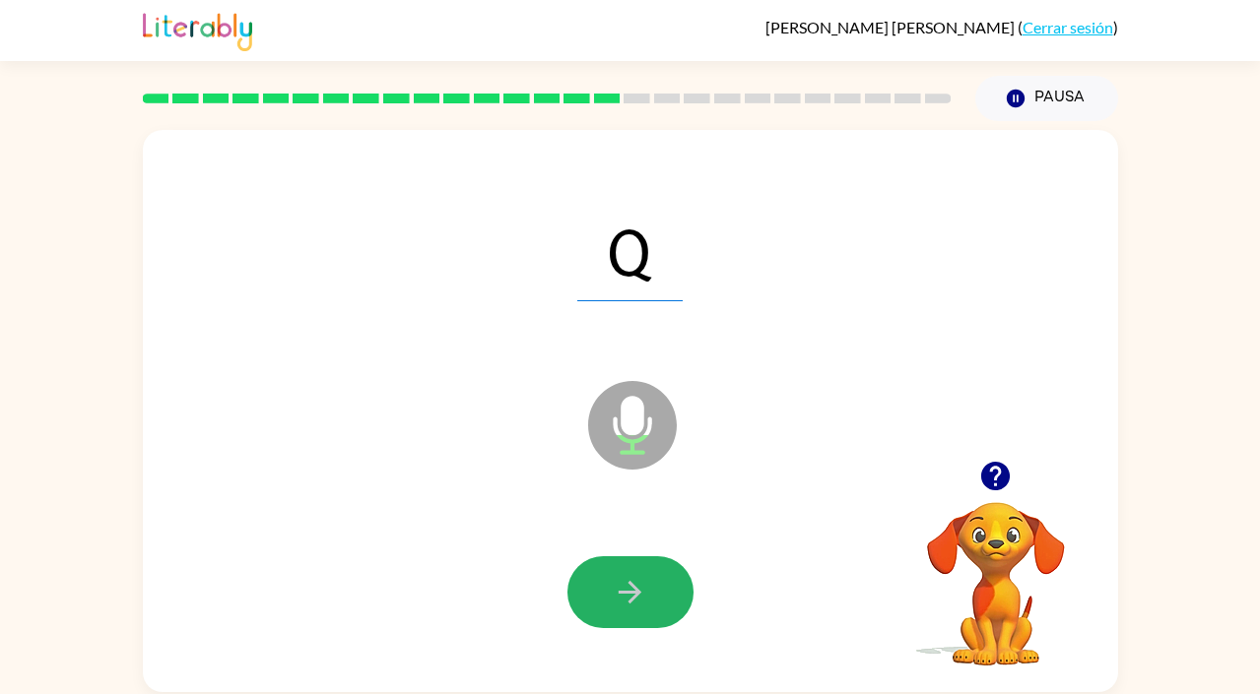
click at [628, 587] on icon "button" at bounding box center [630, 592] width 34 height 34
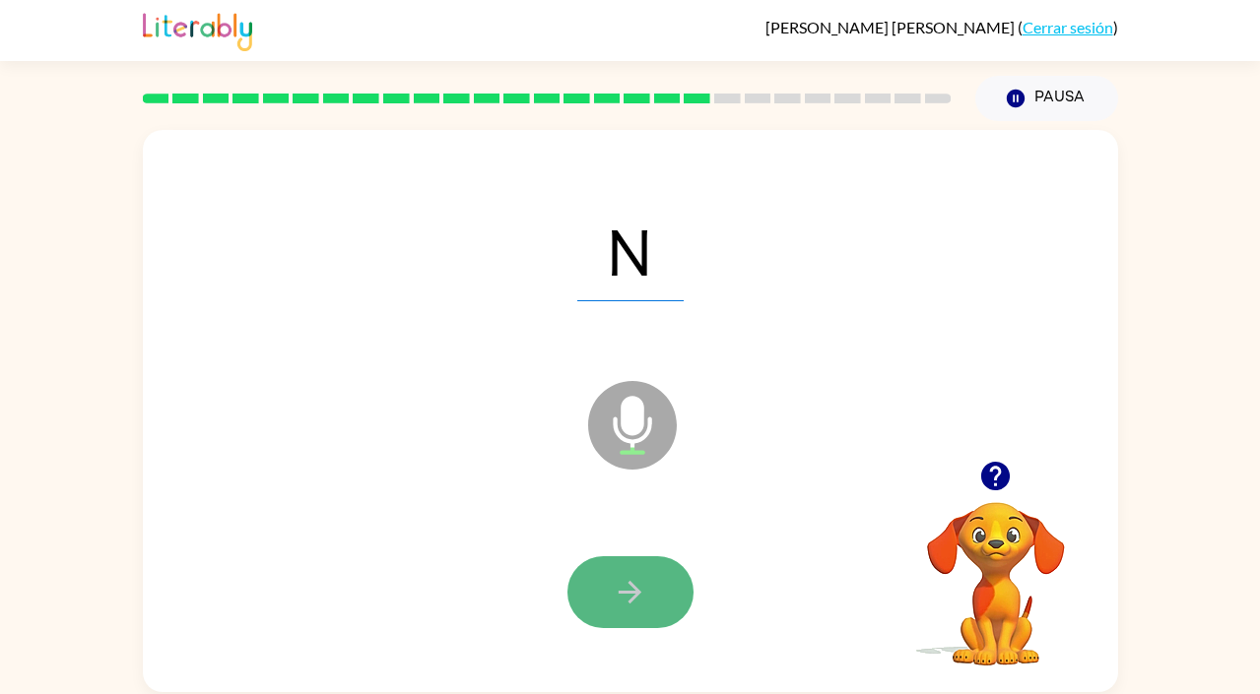
click at [633, 586] on icon "button" at bounding box center [630, 592] width 23 height 23
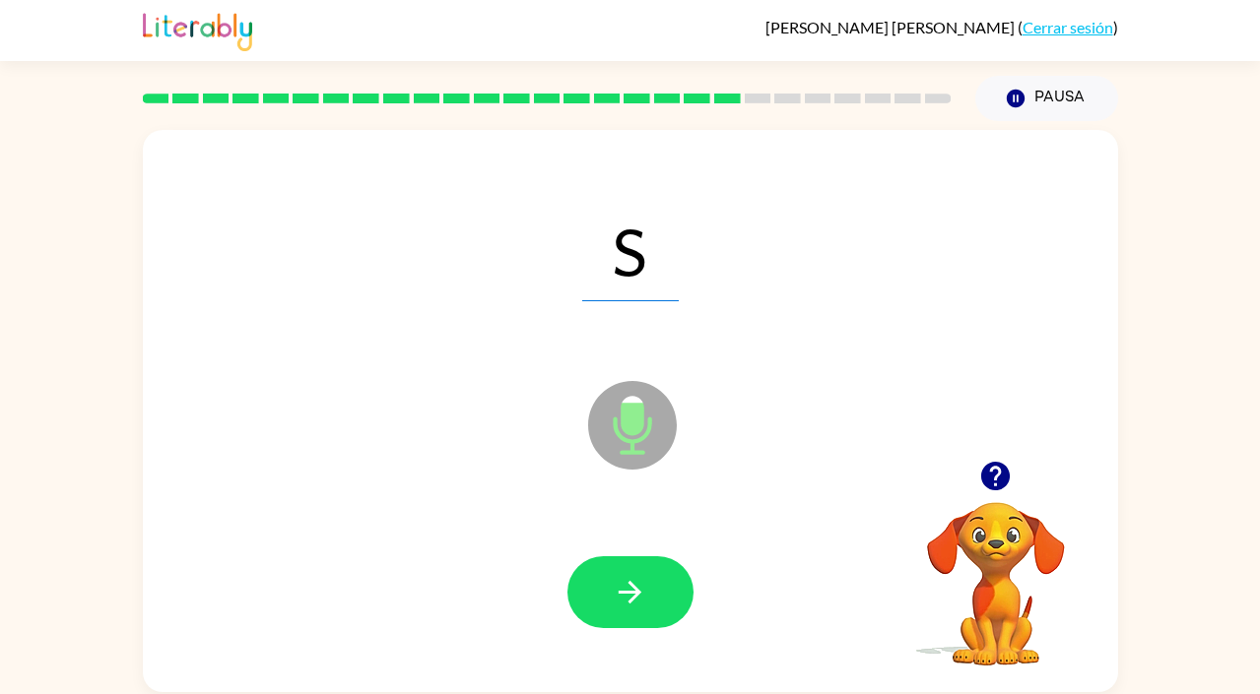
click at [633, 586] on icon "button" at bounding box center [630, 592] width 23 height 23
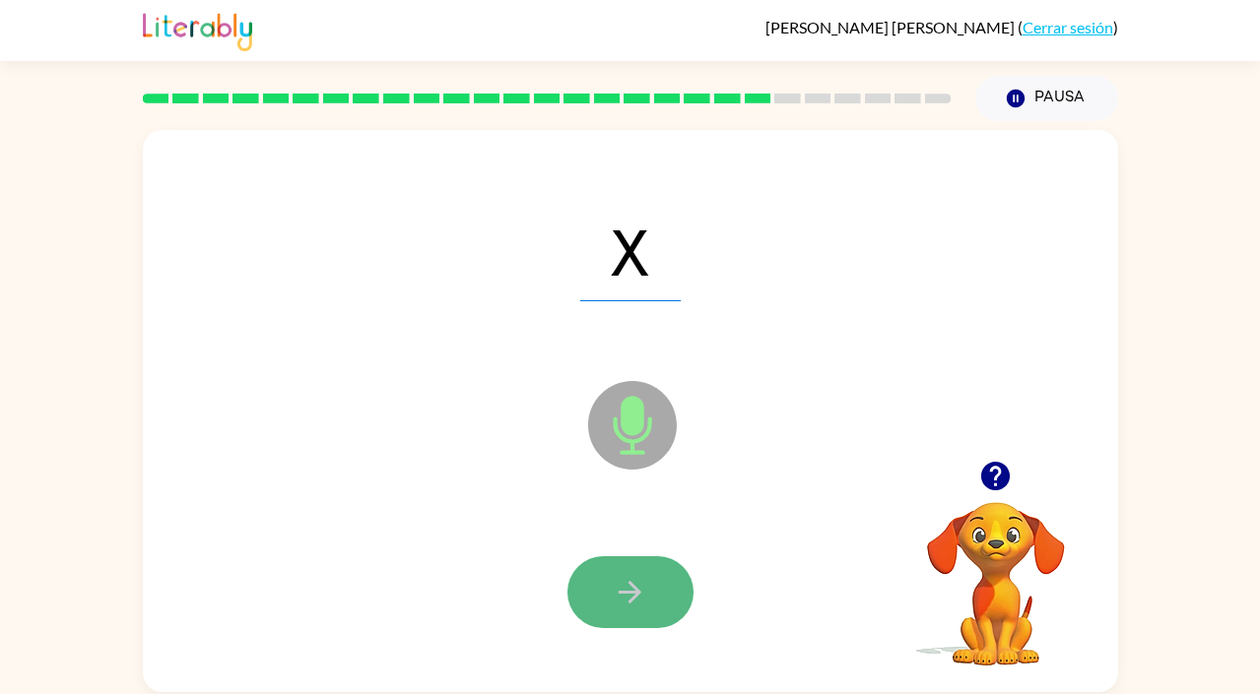
click at [622, 606] on icon "button" at bounding box center [630, 592] width 34 height 34
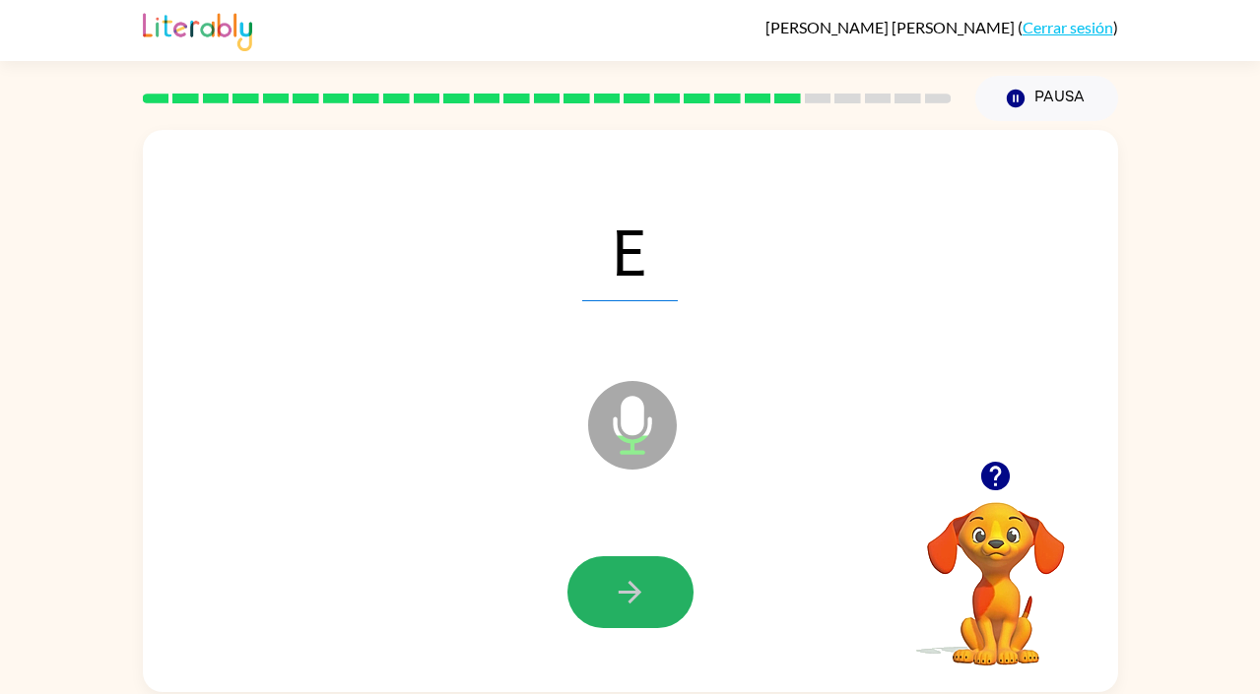
click at [631, 590] on icon "button" at bounding box center [630, 592] width 34 height 34
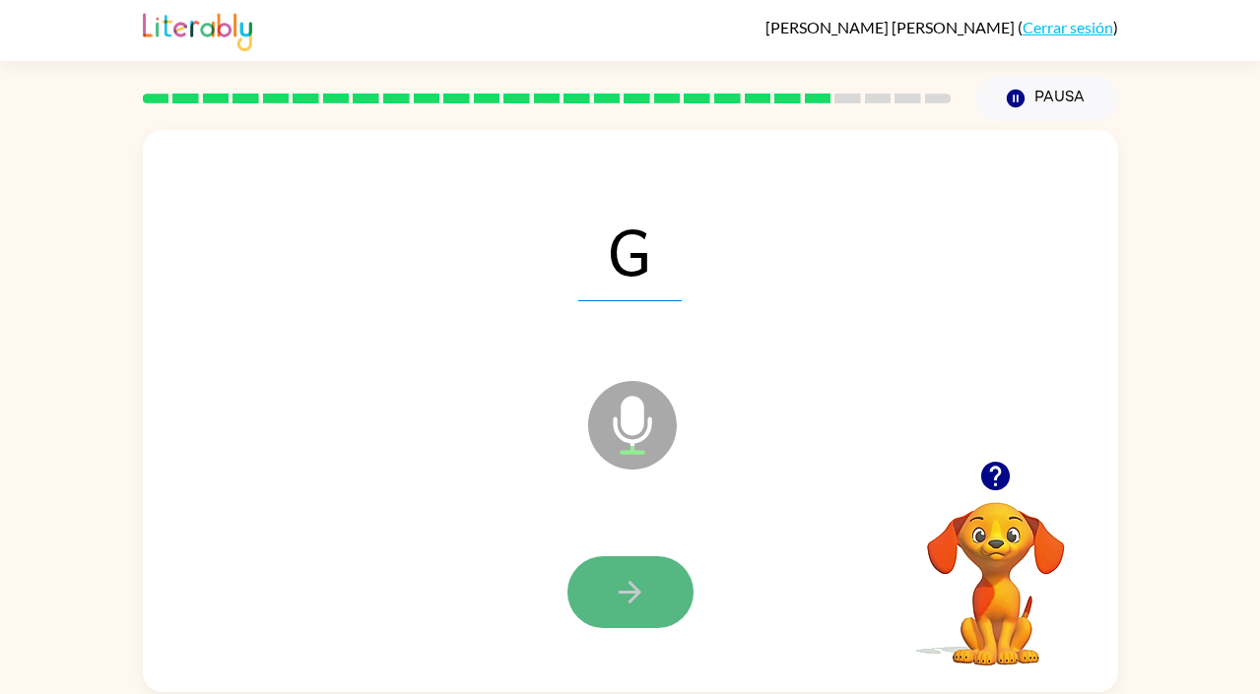
click at [621, 594] on icon "button" at bounding box center [630, 592] width 34 height 34
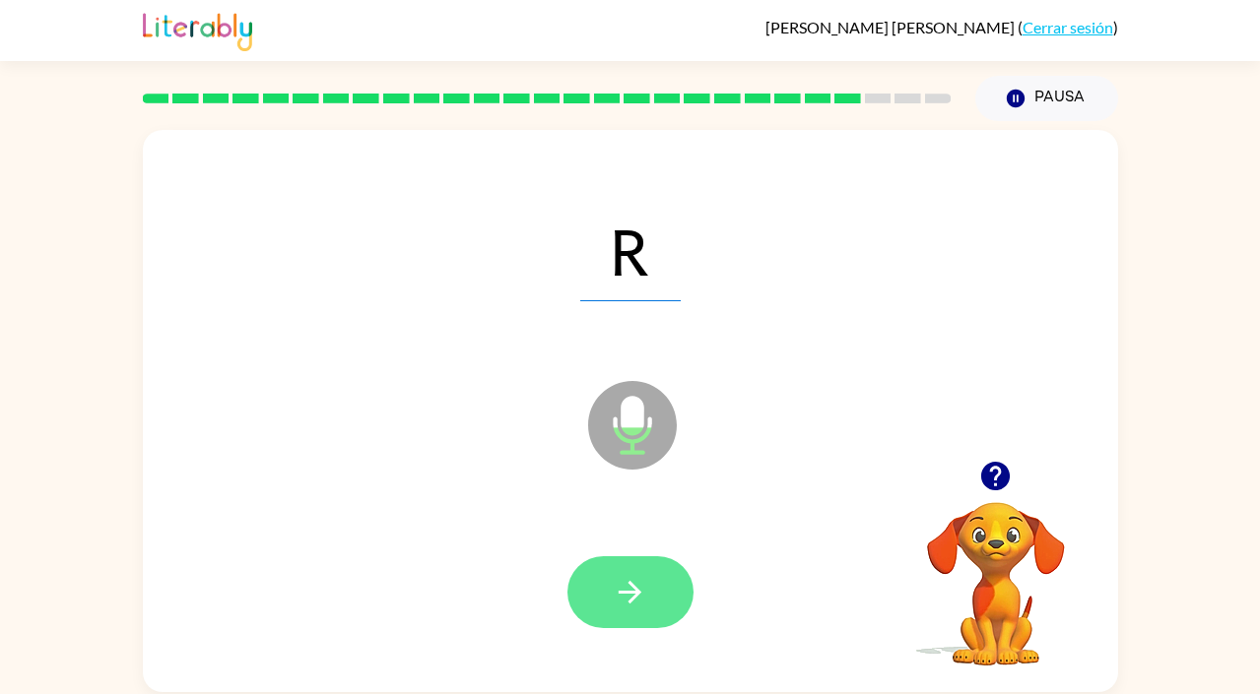
click at [622, 603] on icon "button" at bounding box center [630, 592] width 34 height 34
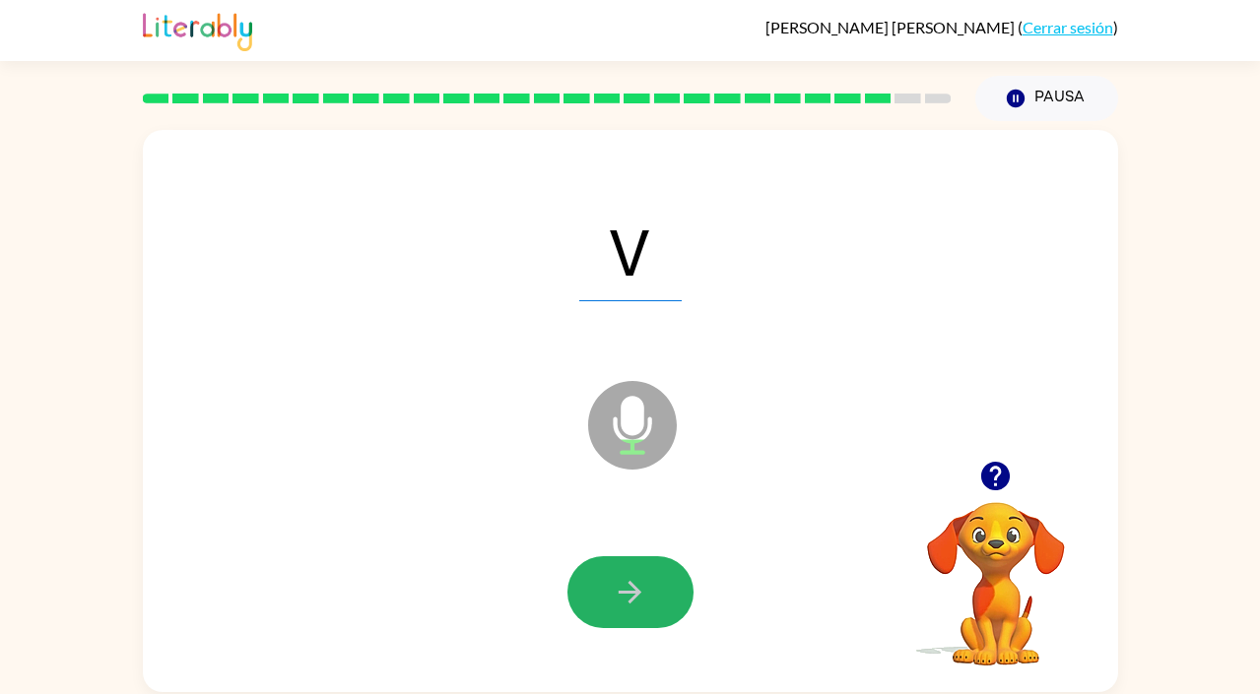
click at [622, 603] on icon "button" at bounding box center [630, 592] width 34 height 34
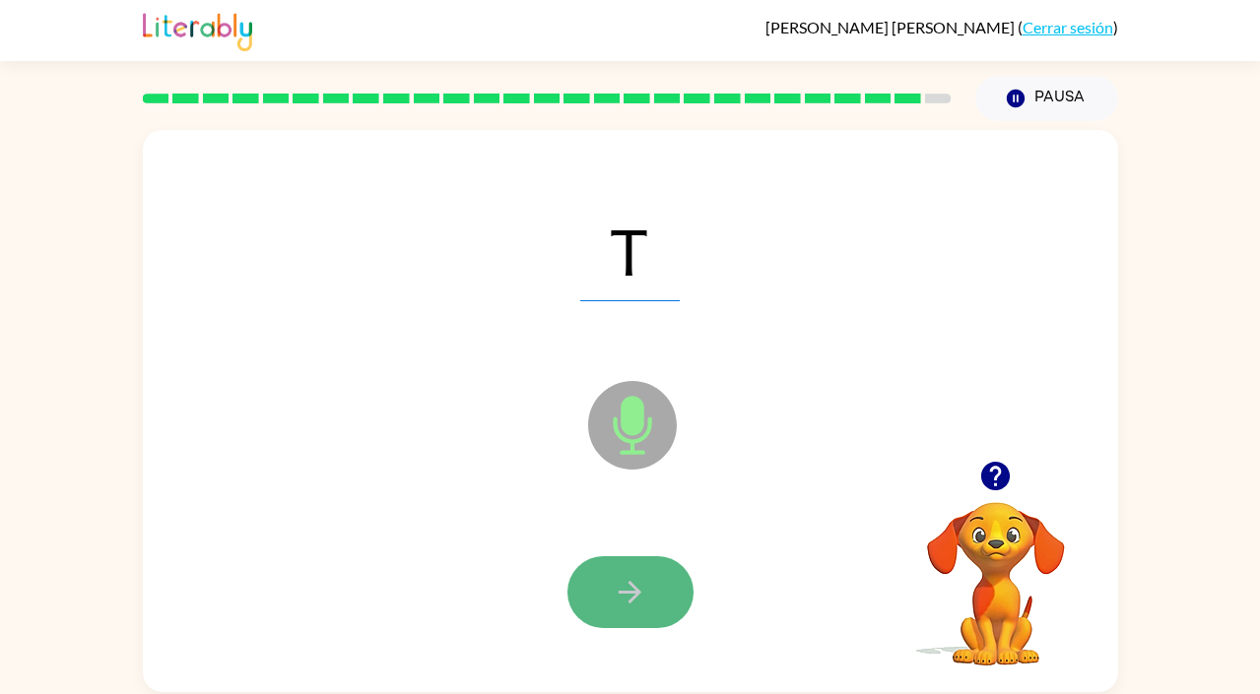
click at [627, 600] on icon "button" at bounding box center [630, 592] width 34 height 34
